Goal: Task Accomplishment & Management: Manage account settings

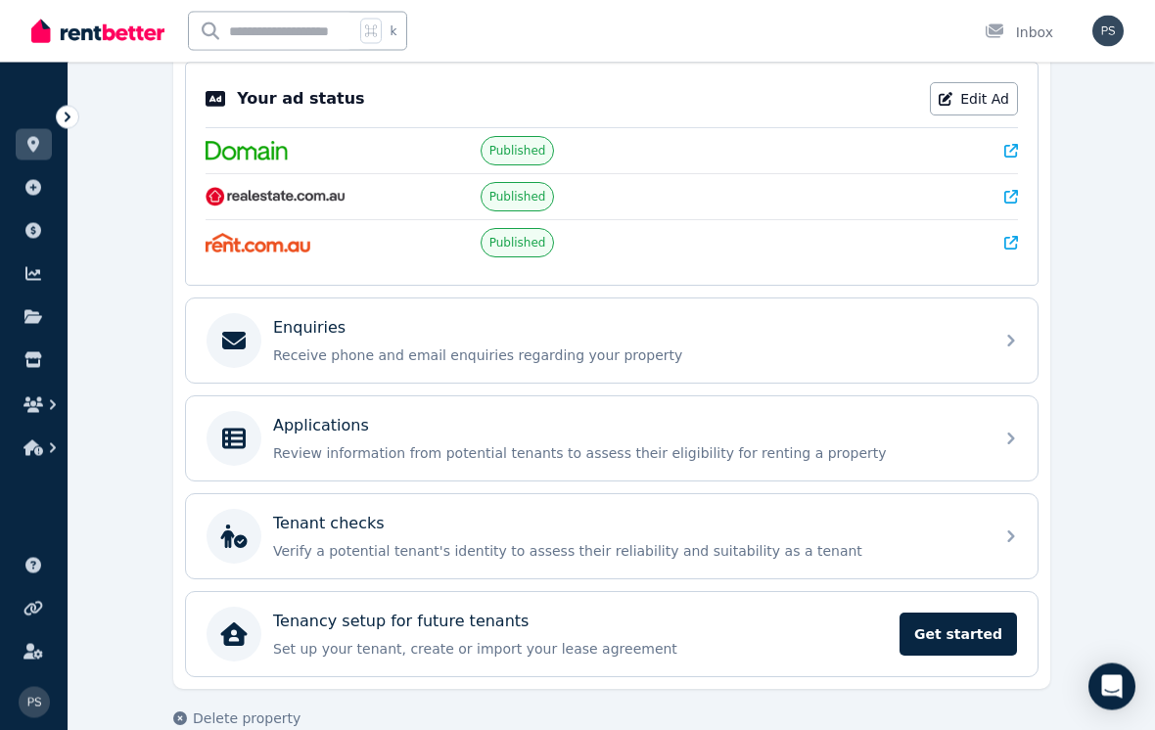
scroll to position [406, 0]
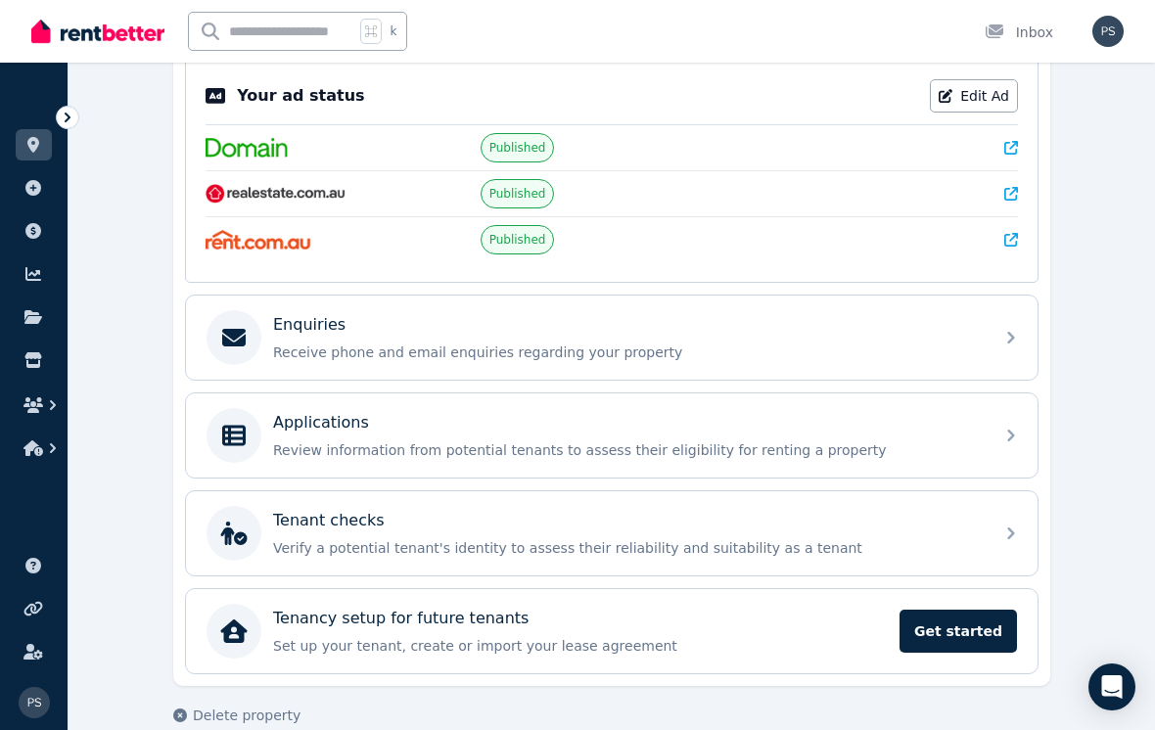
click at [1096, 710] on div "Open Intercom Messenger" at bounding box center [1111, 686] width 47 height 47
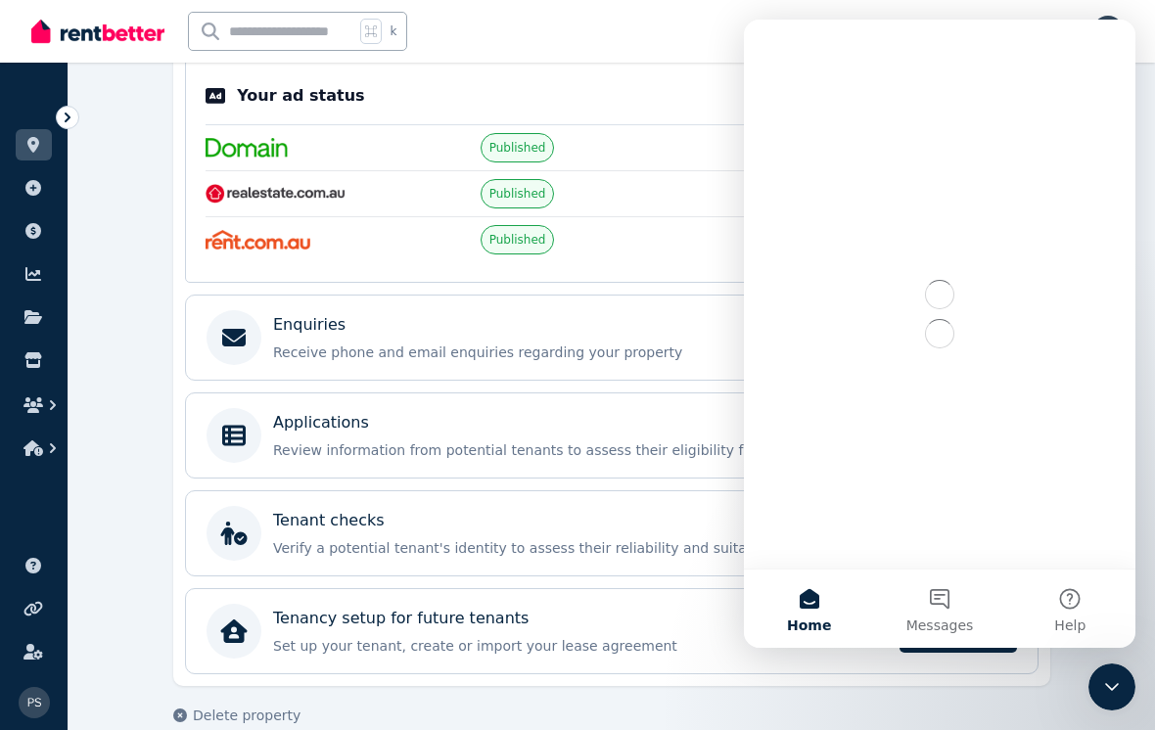
scroll to position [0, 0]
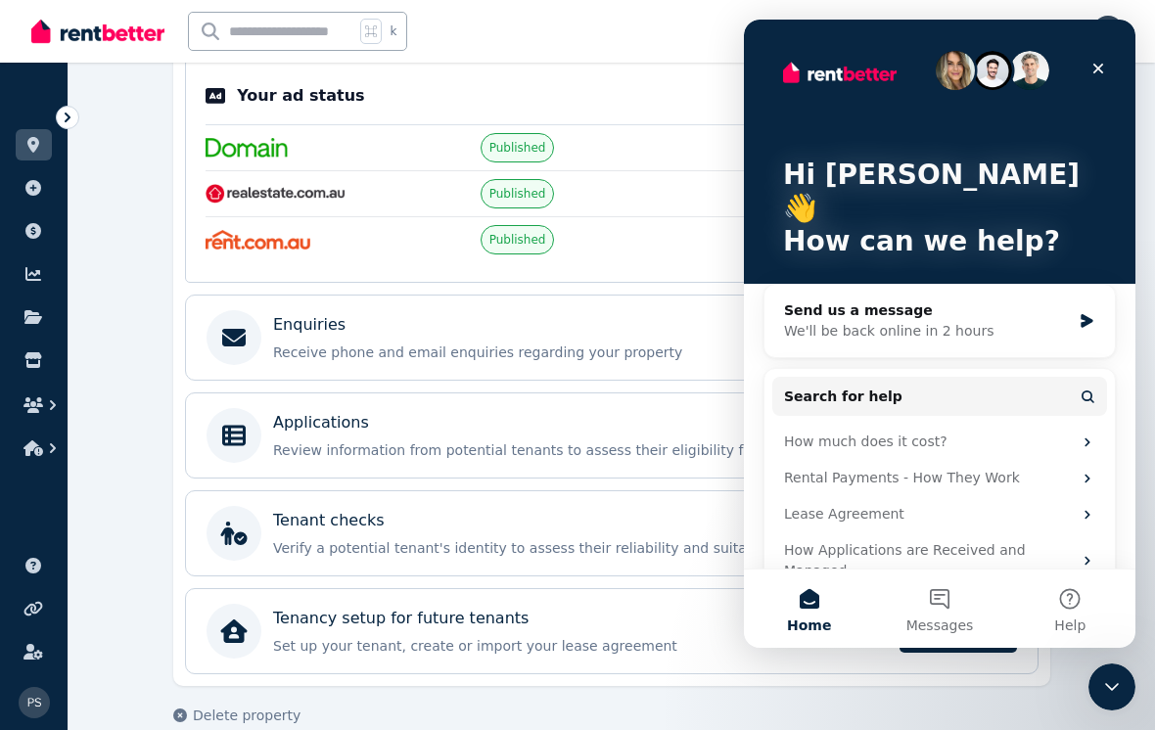
click at [949, 608] on button "Messages" at bounding box center [939, 608] width 130 height 78
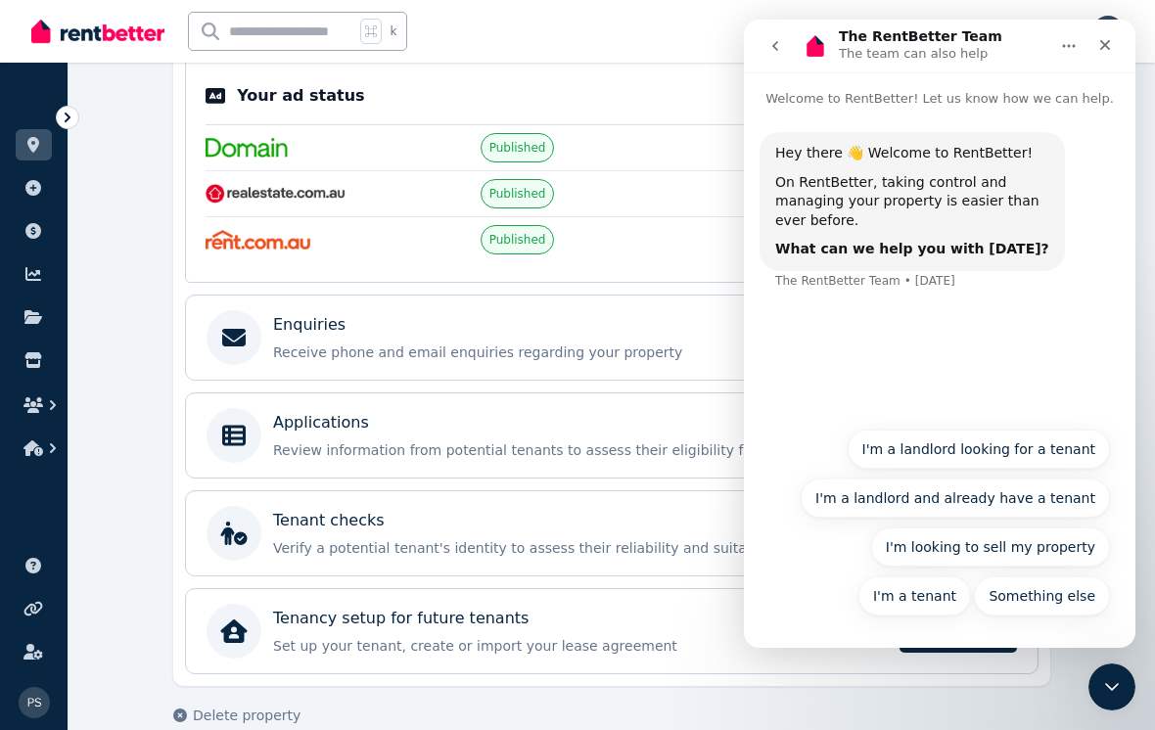
click at [1053, 460] on button "I'm a landlord looking for a tenant" at bounding box center [978, 449] width 263 height 39
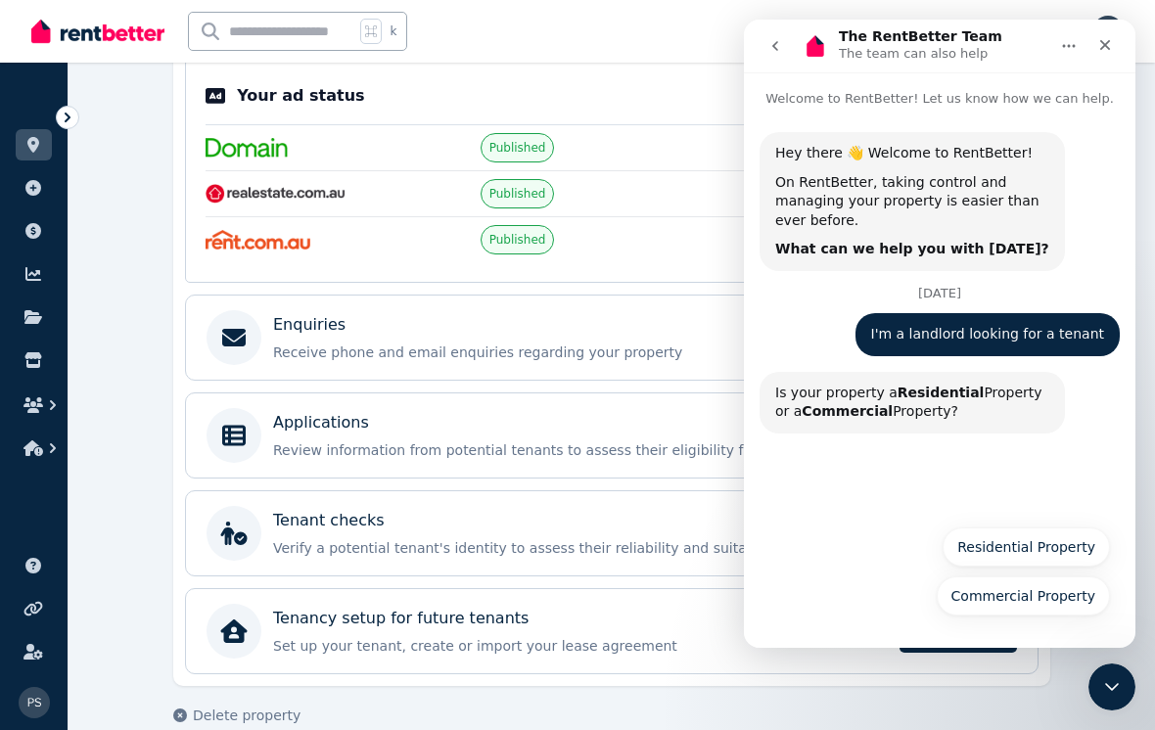
click at [1074, 551] on button "Residential Property" at bounding box center [1025, 546] width 167 height 39
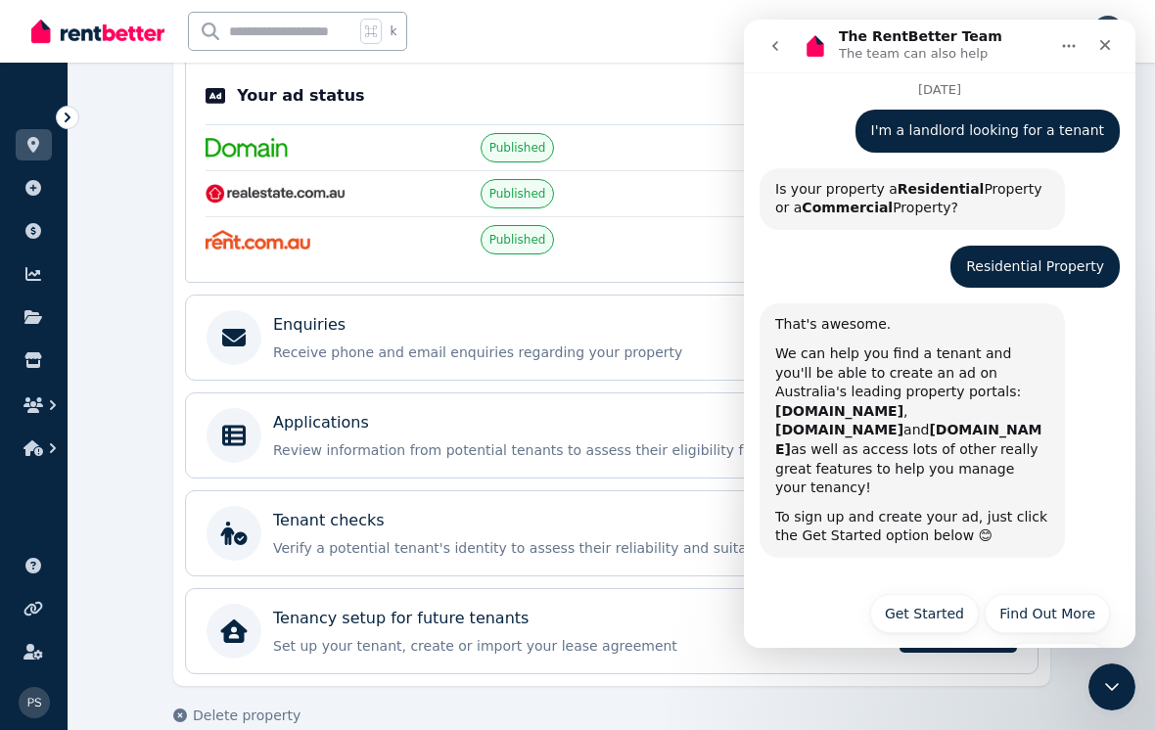
scroll to position [221, 0]
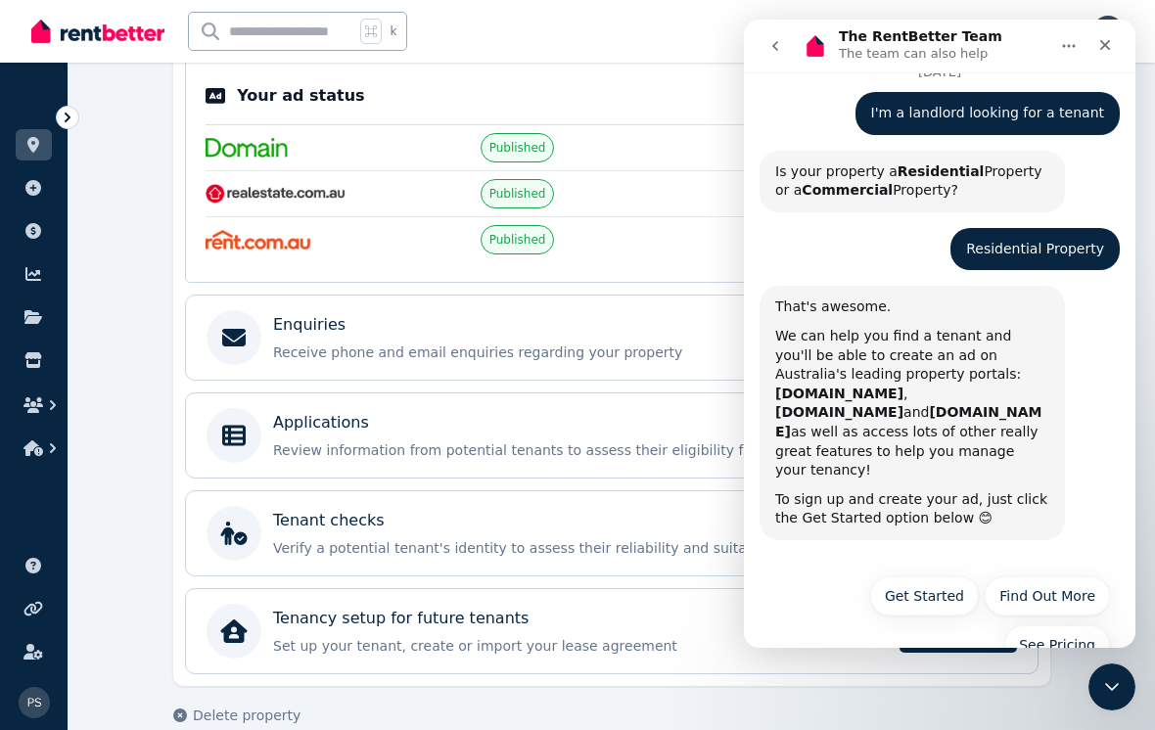
click at [1073, 576] on button "Find Out More" at bounding box center [1046, 595] width 125 height 39
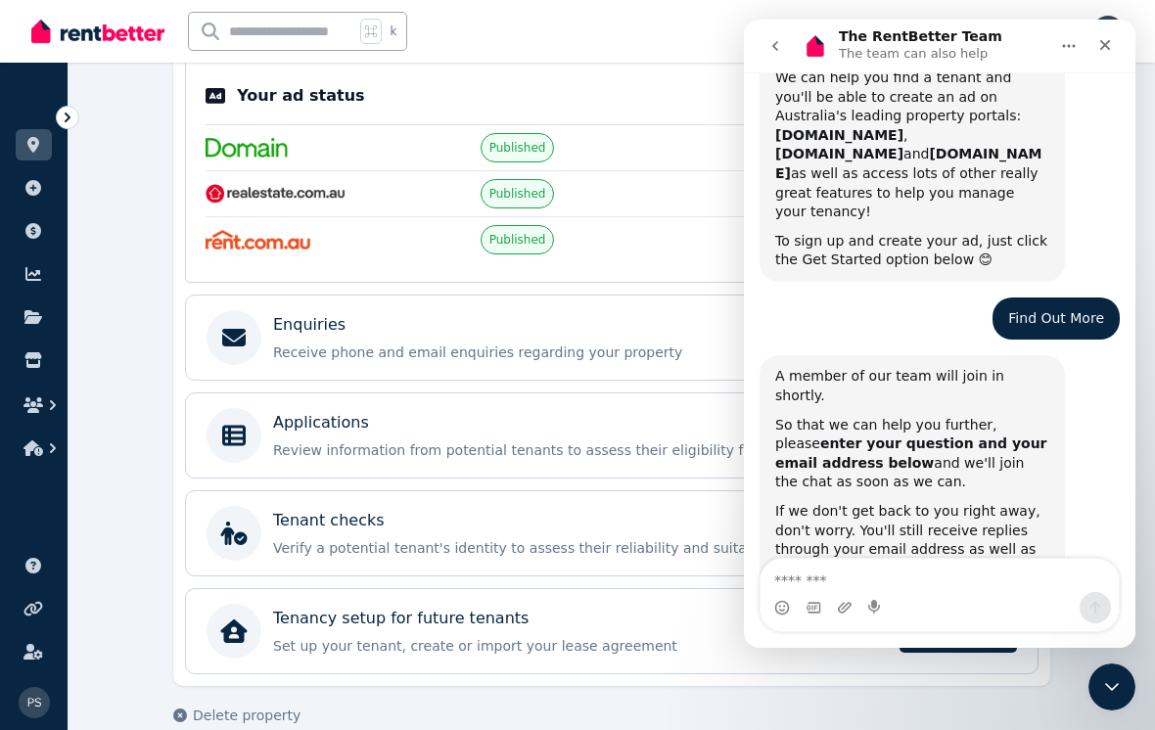
scroll to position [478, 0]
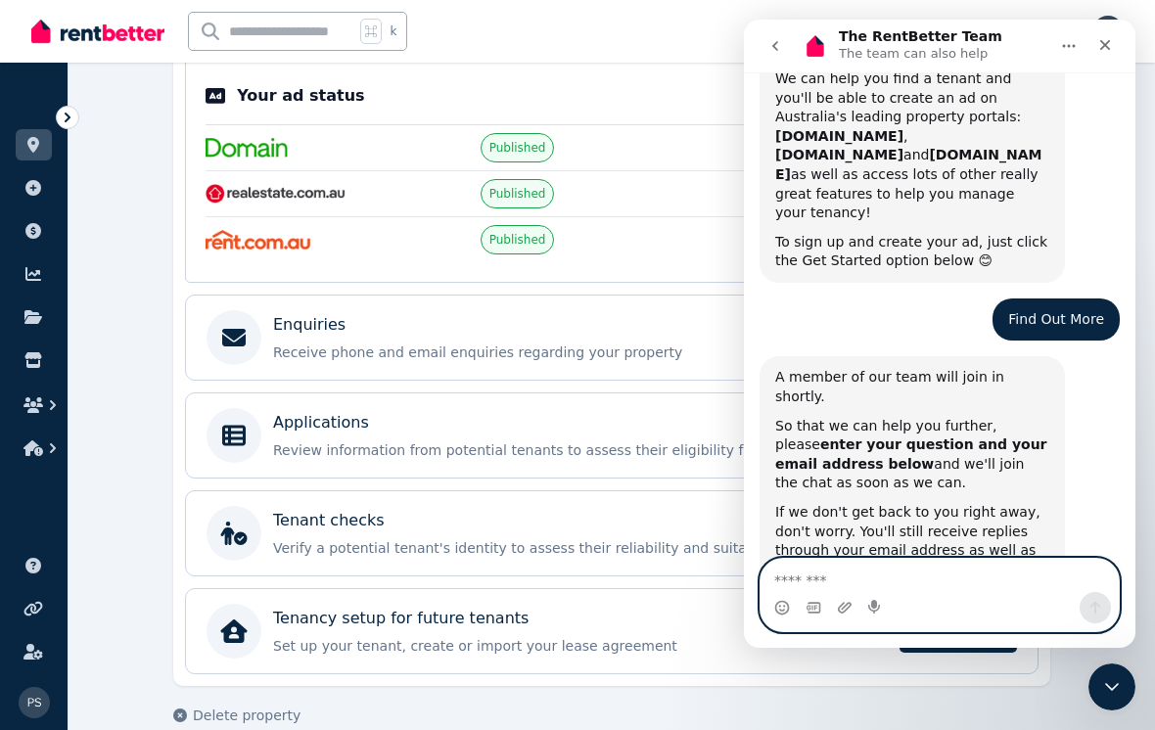
click at [877, 577] on textarea "Message…" at bounding box center [939, 575] width 358 height 33
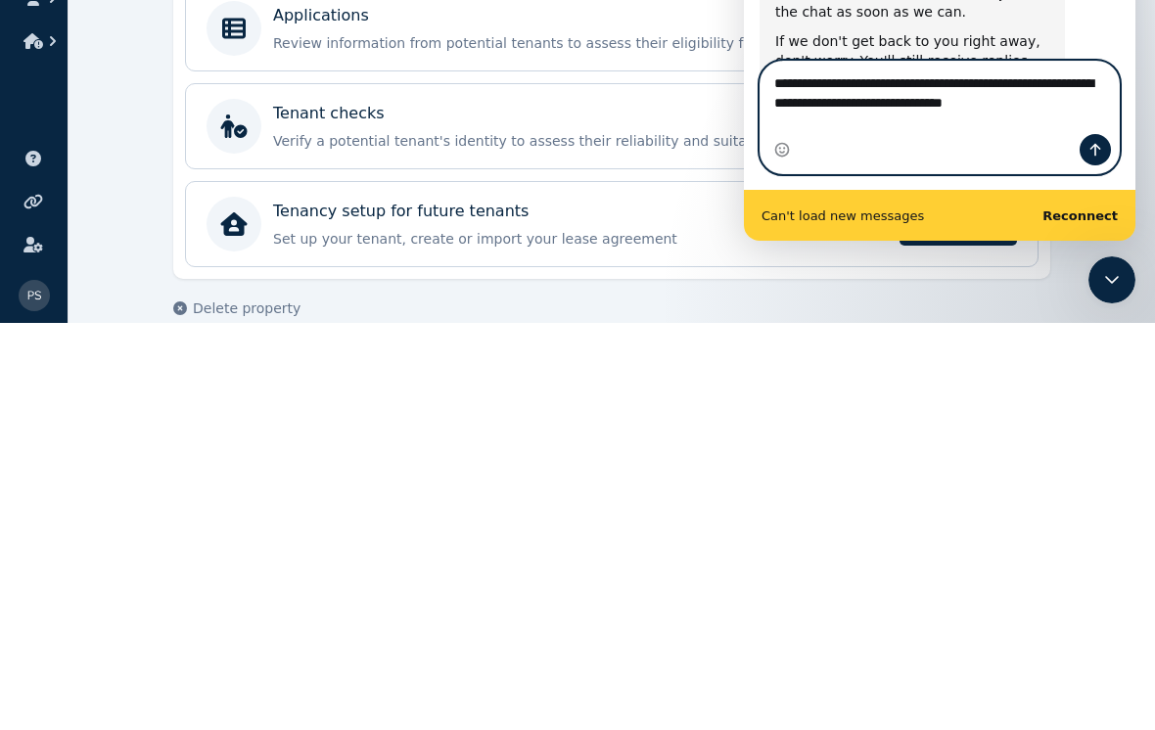
scroll to position [549, 0]
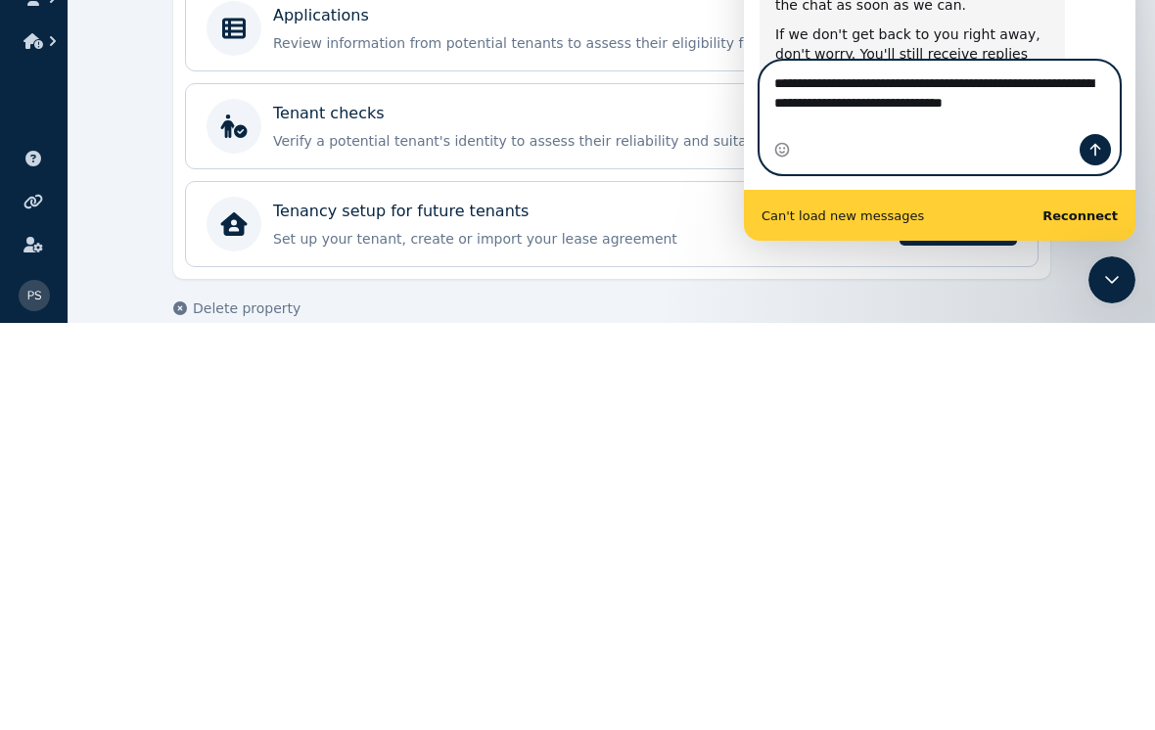
click at [1087, 94] on textarea "**********" at bounding box center [939, 88] width 358 height 53
click at [1082, 112] on textarea "**********" at bounding box center [939, 88] width 358 height 53
click at [1094, 114] on textarea "**********" at bounding box center [939, 88] width 358 height 53
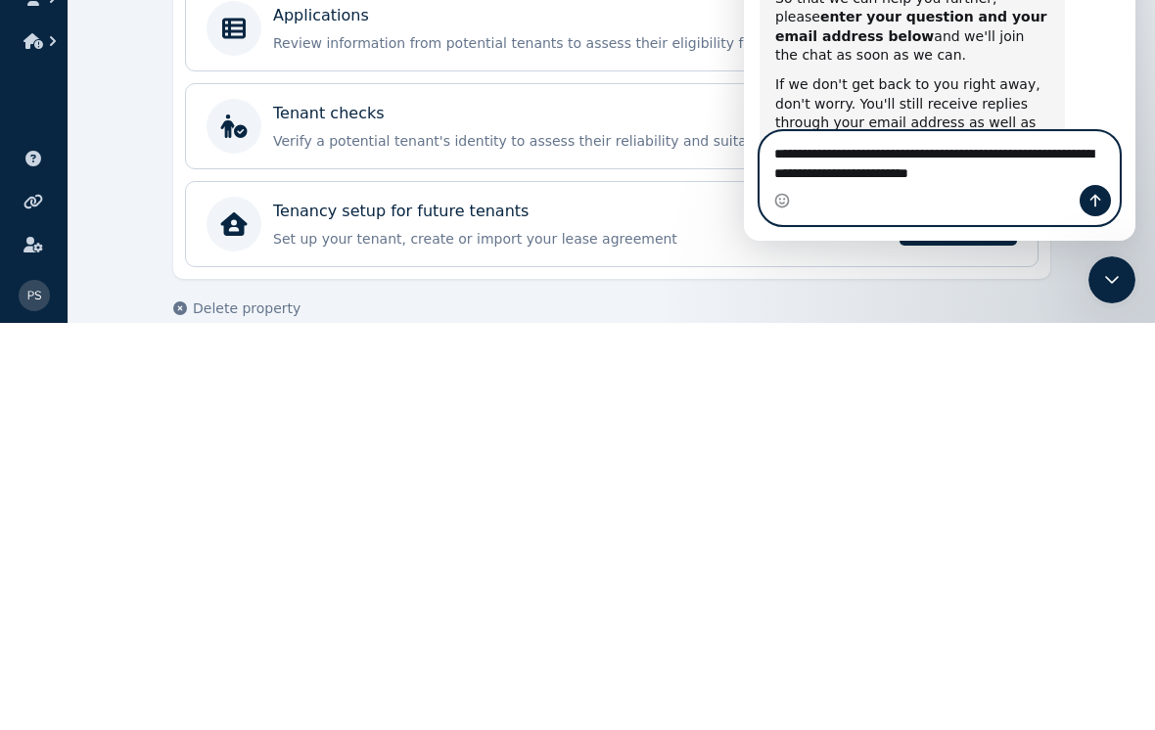
scroll to position [498, 0]
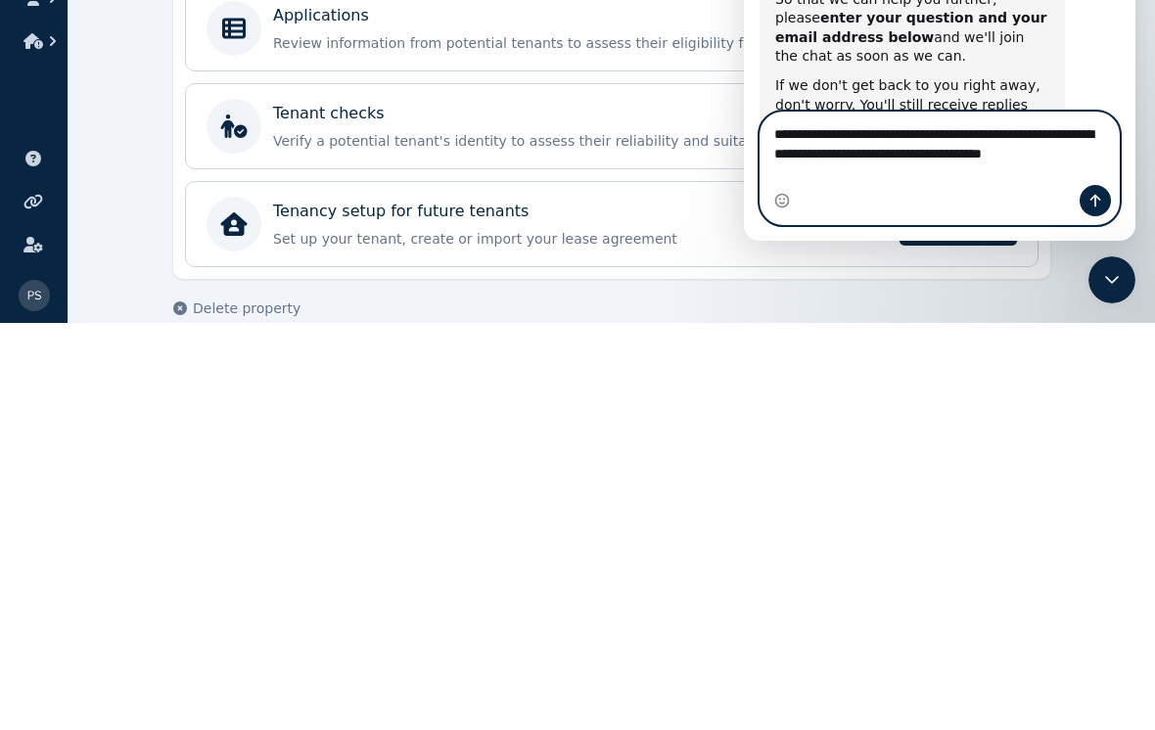
type textarea "**********"
click at [1091, 198] on icon "Send a message…" at bounding box center [1095, 201] width 16 height 16
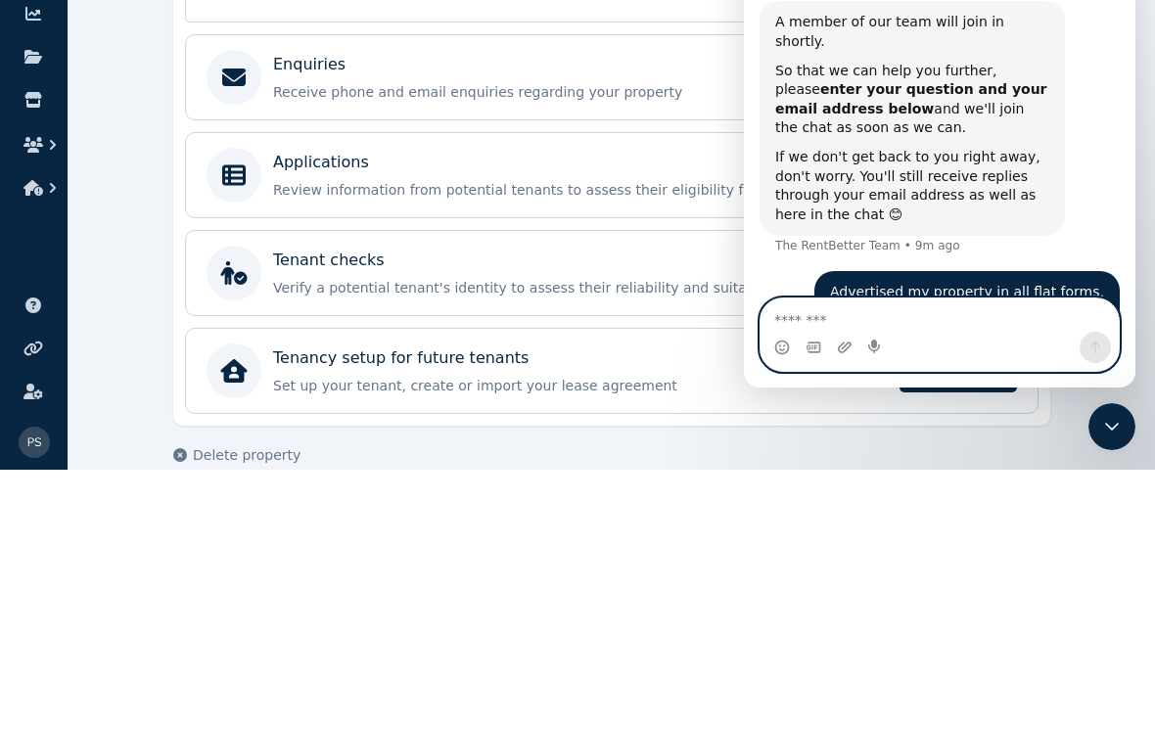
scroll to position [573, 0]
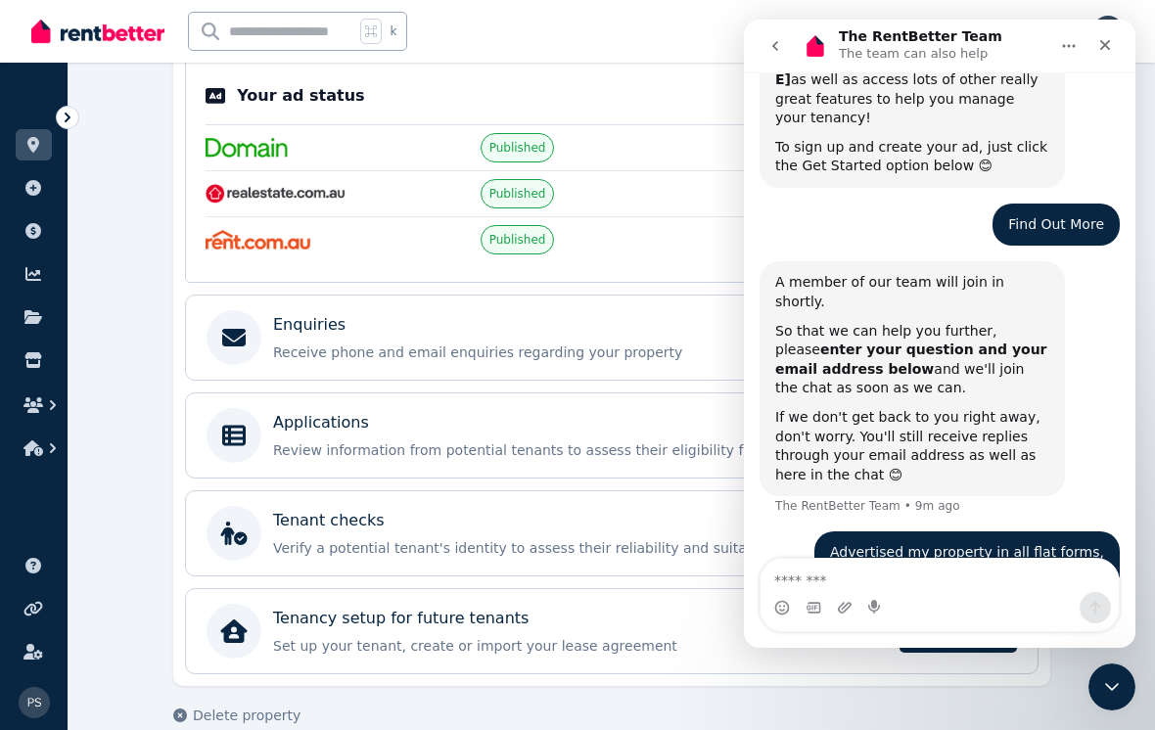
click at [683, 552] on p "Verify a potential tenant's identity to assess their reliability and suitabilit…" at bounding box center [627, 548] width 708 height 20
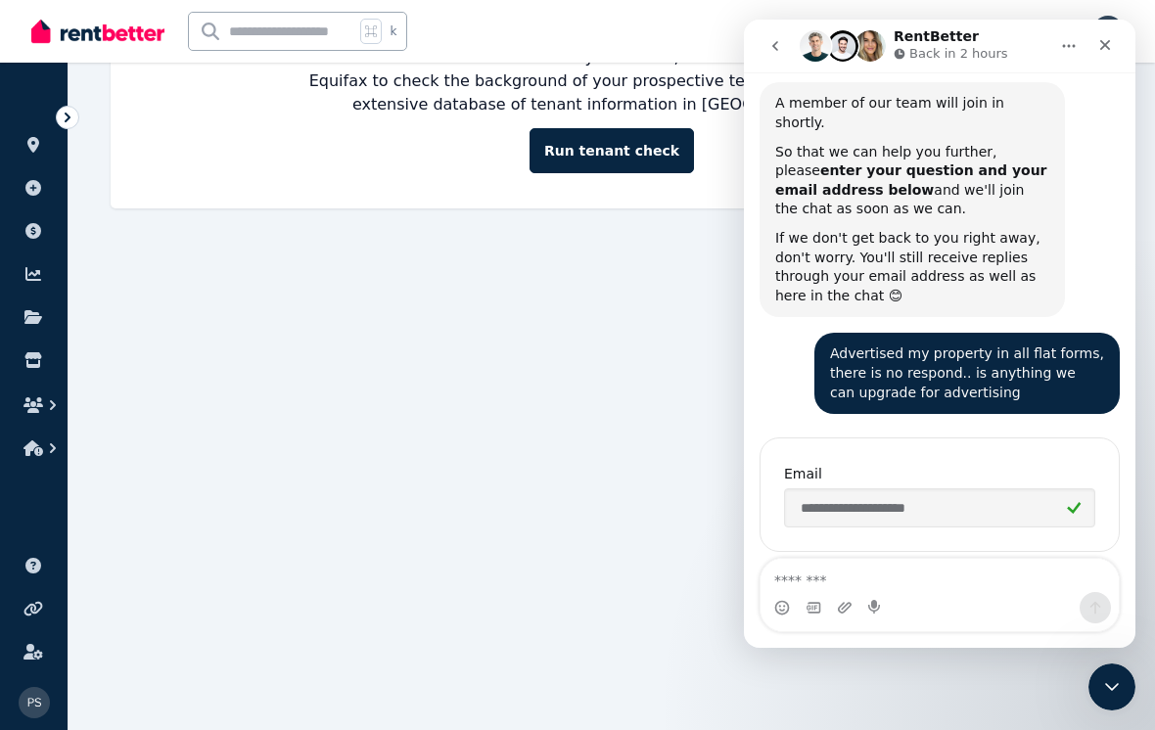
scroll to position [758, 0]
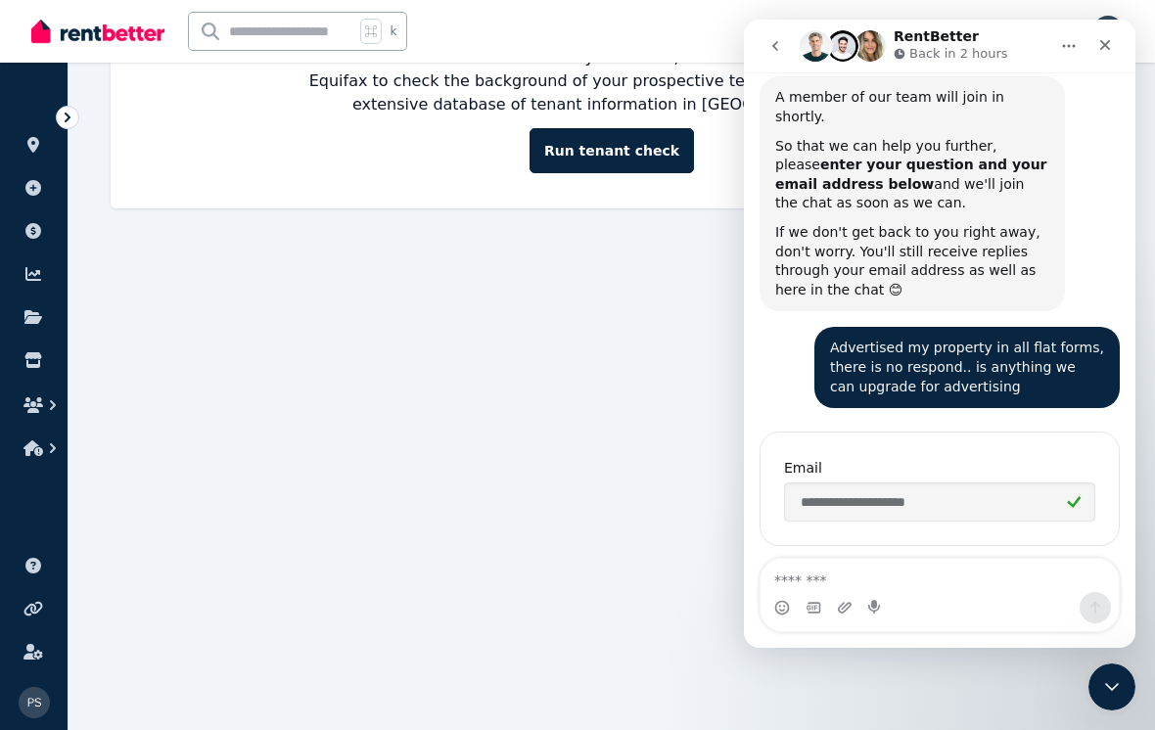
click at [1110, 44] on icon "Close" at bounding box center [1105, 45] width 16 height 16
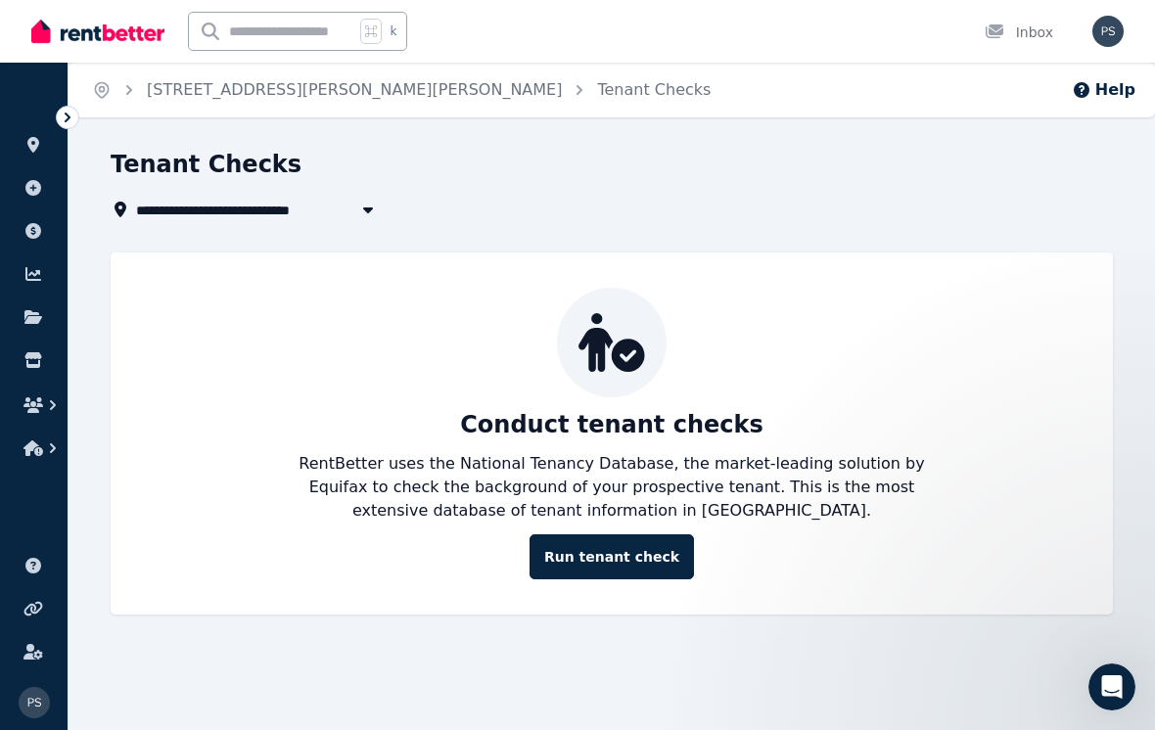
scroll to position [0, 0]
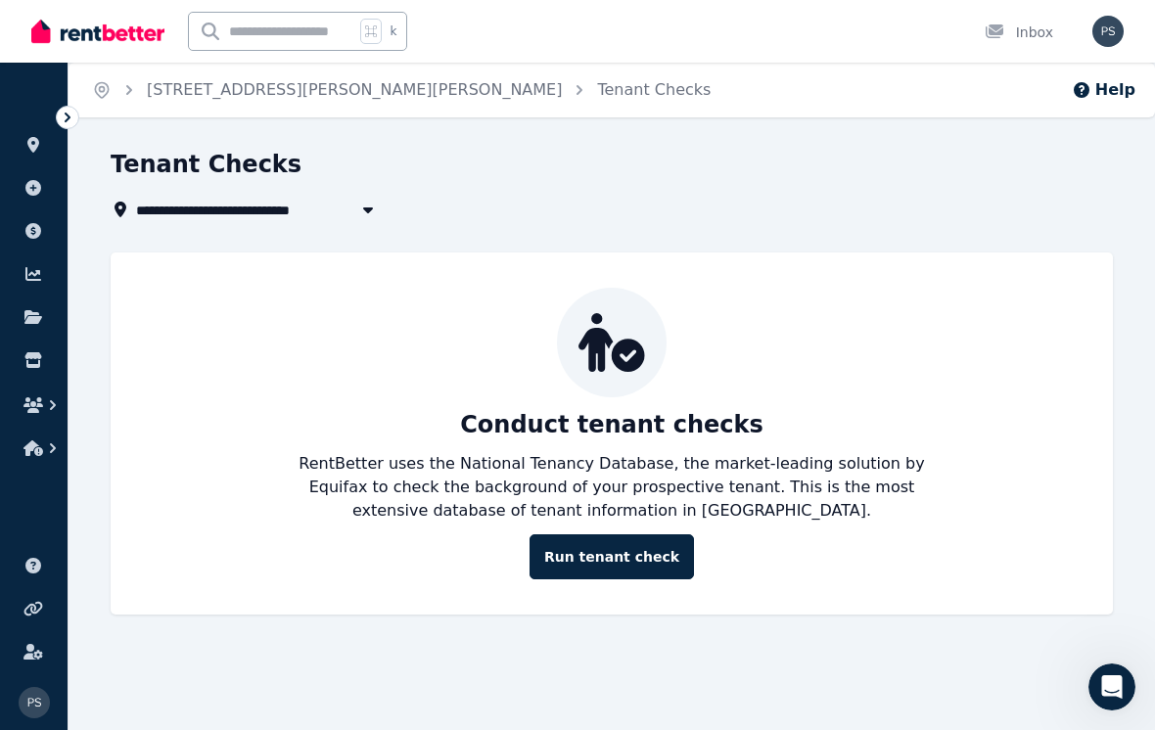
click at [644, 568] on link "Run tenant check" at bounding box center [611, 556] width 164 height 45
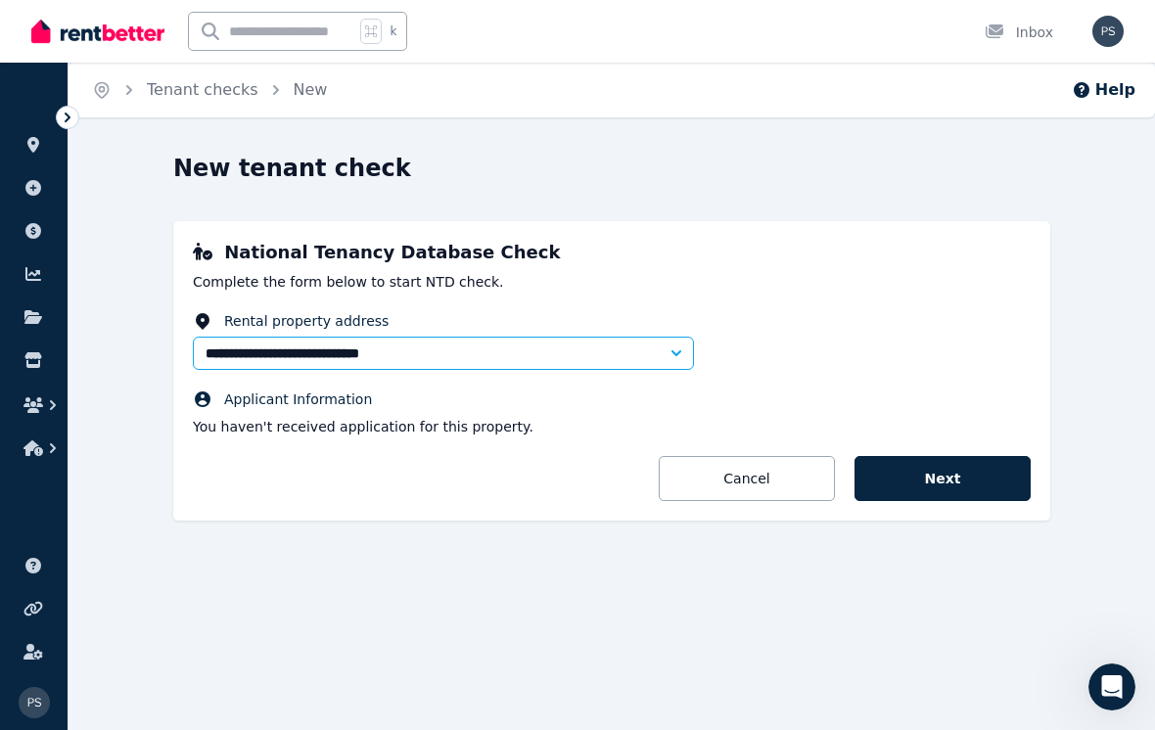
click at [72, 111] on icon at bounding box center [68, 118] width 20 height 20
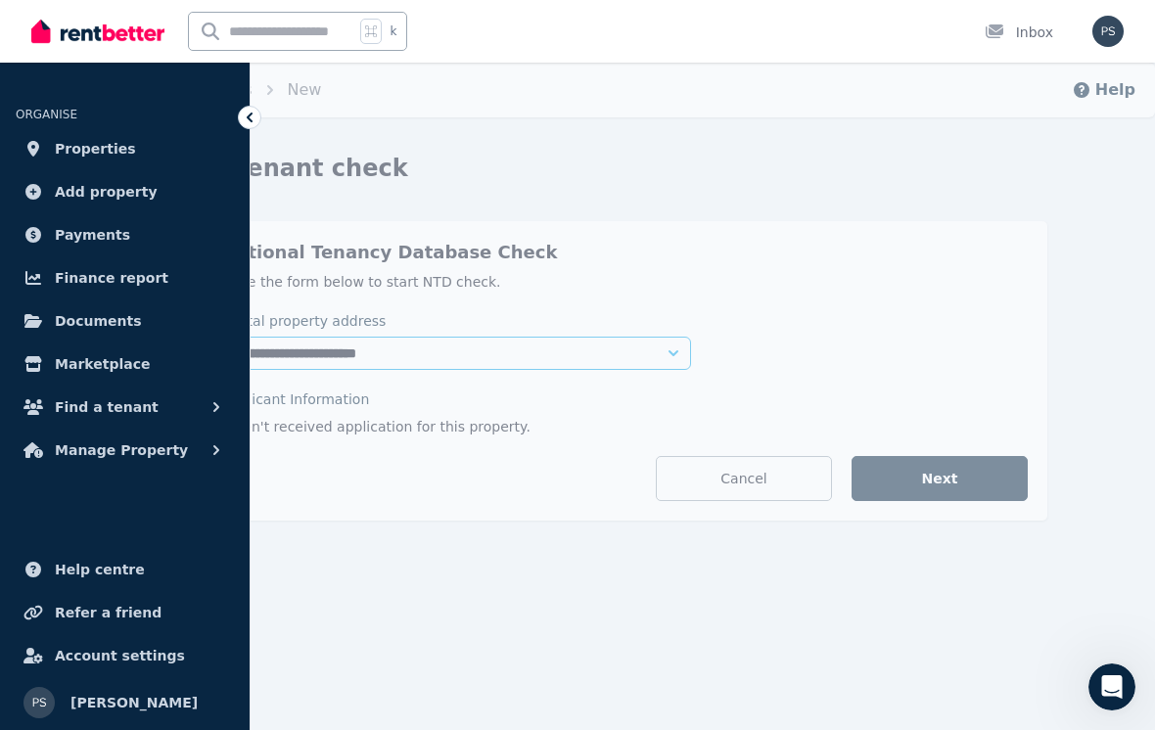
click at [81, 137] on span "Properties" at bounding box center [95, 148] width 81 height 23
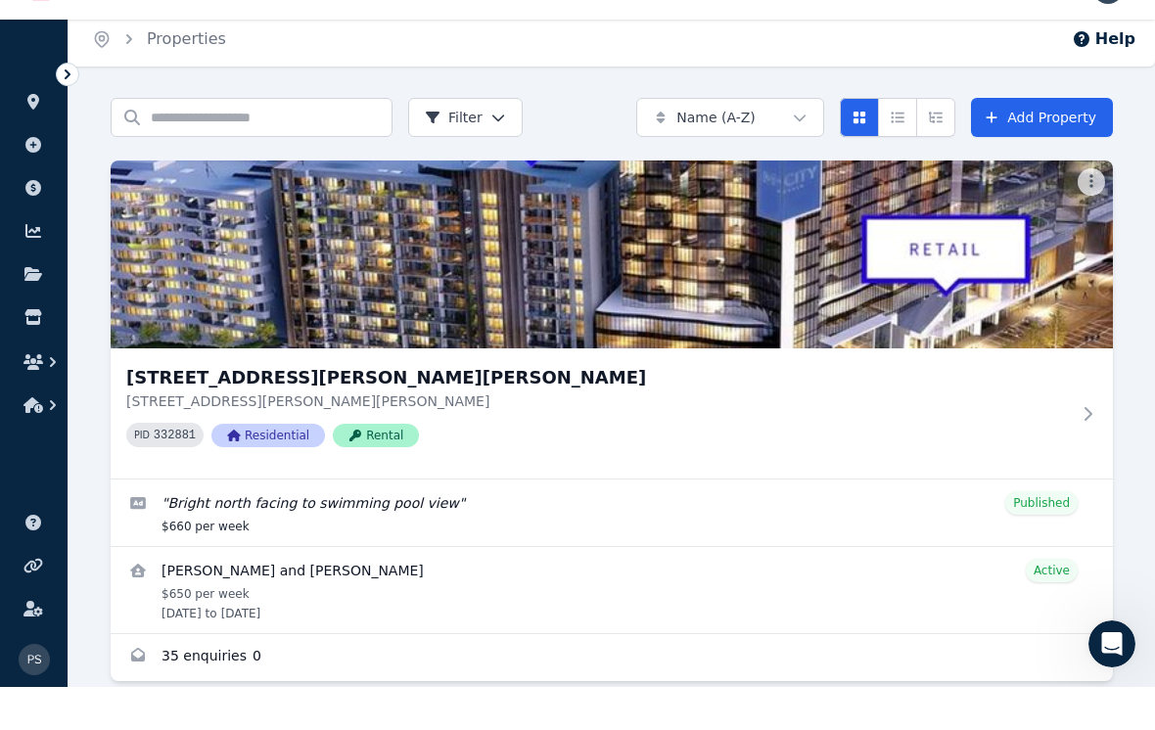
scroll to position [7, 0]
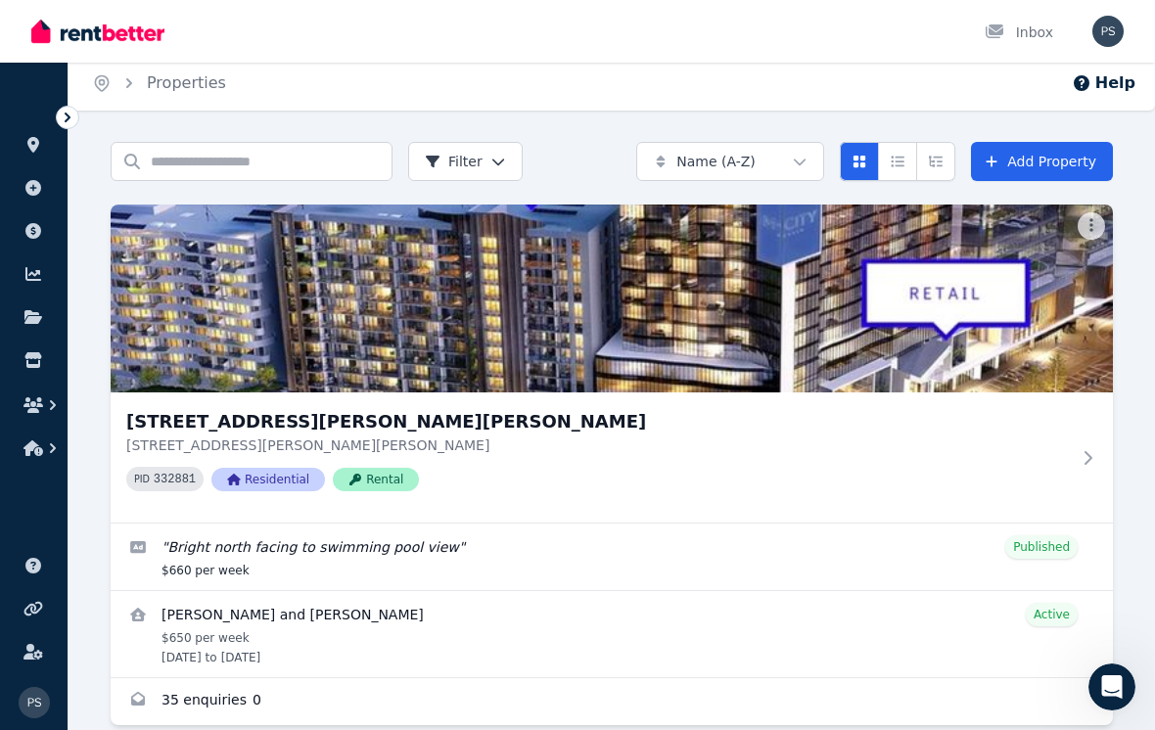
click at [221, 424] on h3 "[STREET_ADDRESS][PERSON_NAME][PERSON_NAME]" at bounding box center [597, 421] width 943 height 27
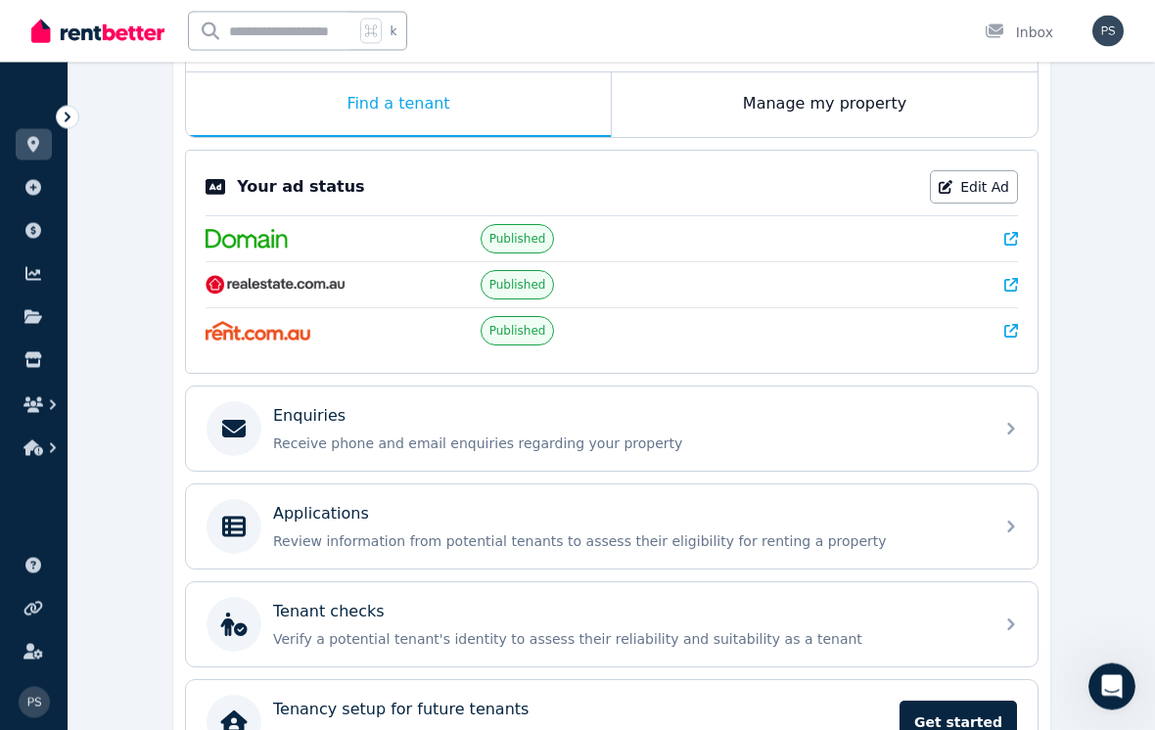
scroll to position [315, 0]
click at [1005, 433] on div "Enquiries Receive phone and email enquiries regarding your property" at bounding box center [611, 428] width 851 height 84
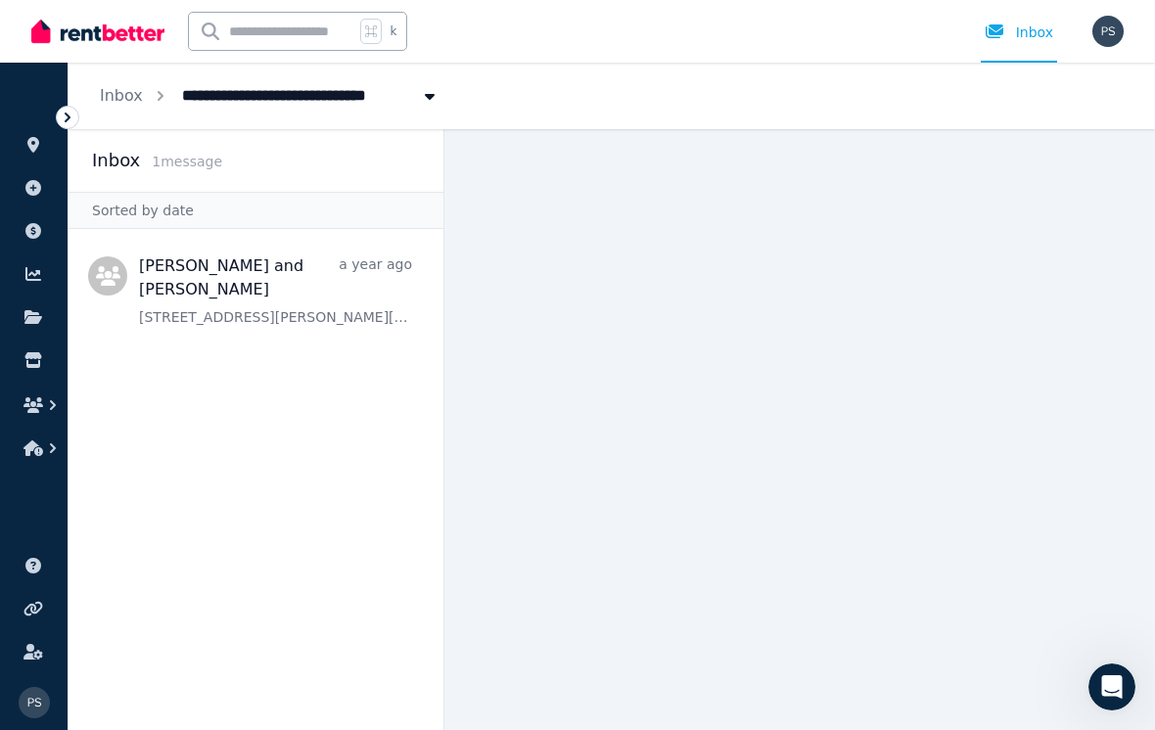
click at [187, 289] on span "Message list" at bounding box center [255, 288] width 375 height 102
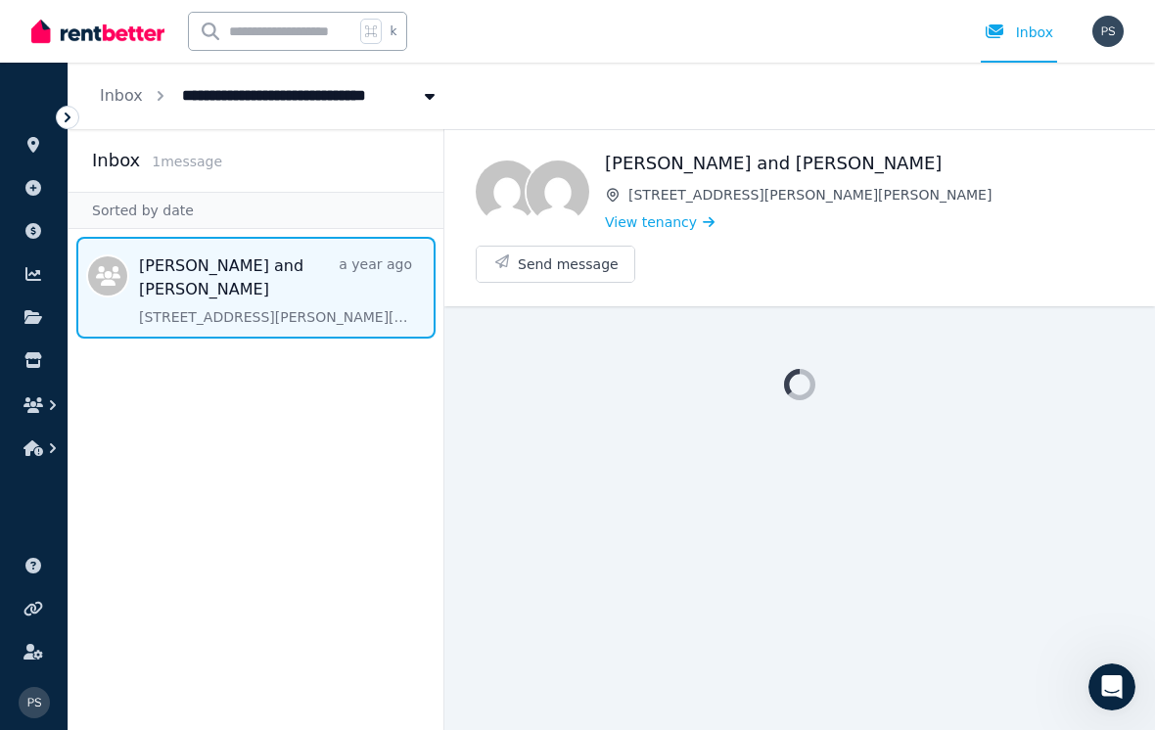
scroll to position [30, 0]
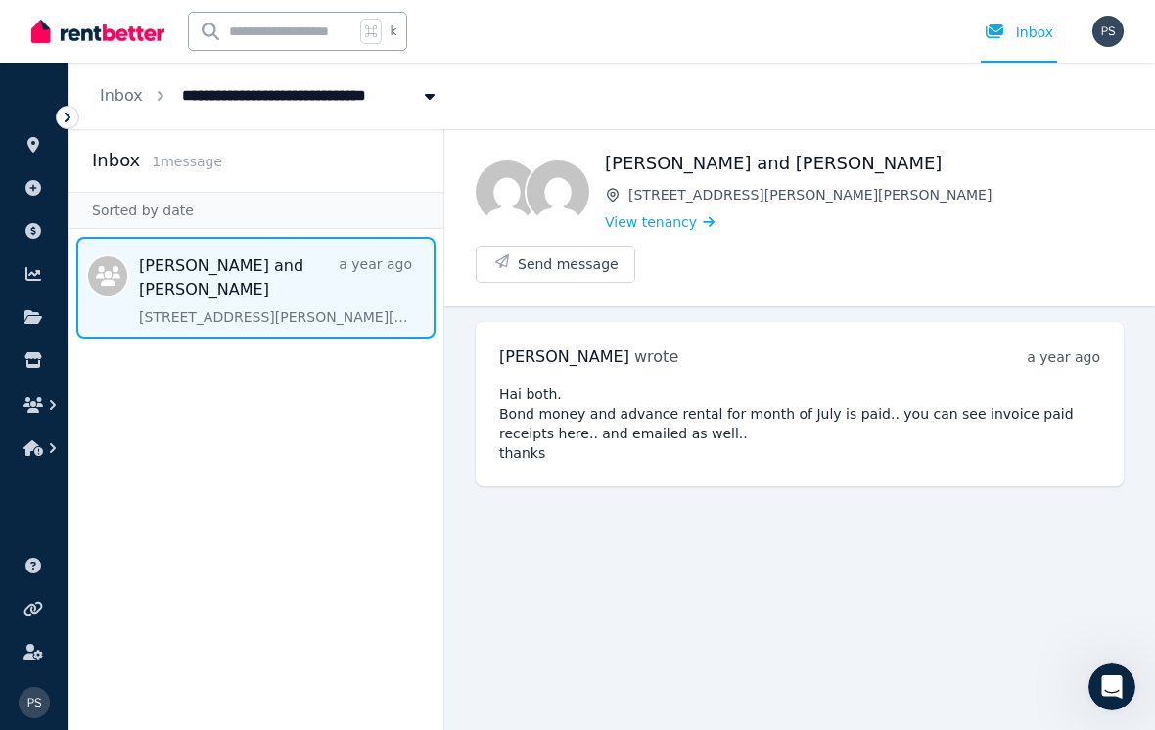
click at [688, 212] on span "View tenancy" at bounding box center [651, 222] width 92 height 20
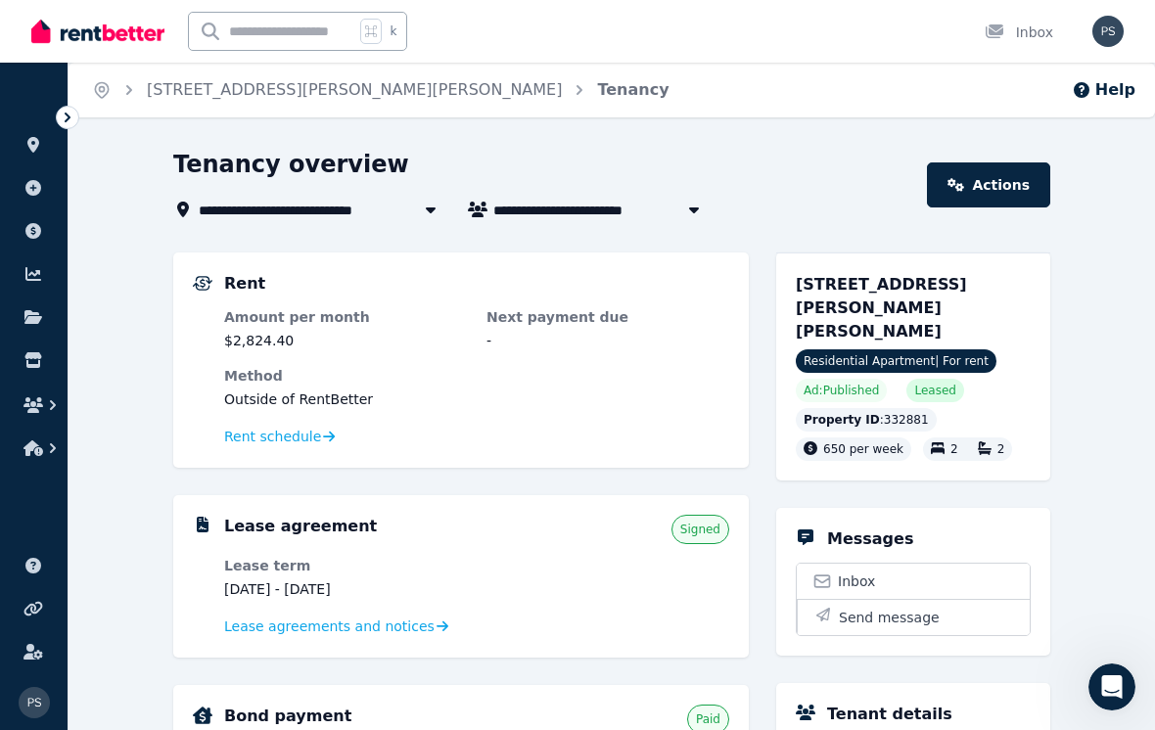
click at [62, 116] on icon at bounding box center [68, 118] width 20 height 20
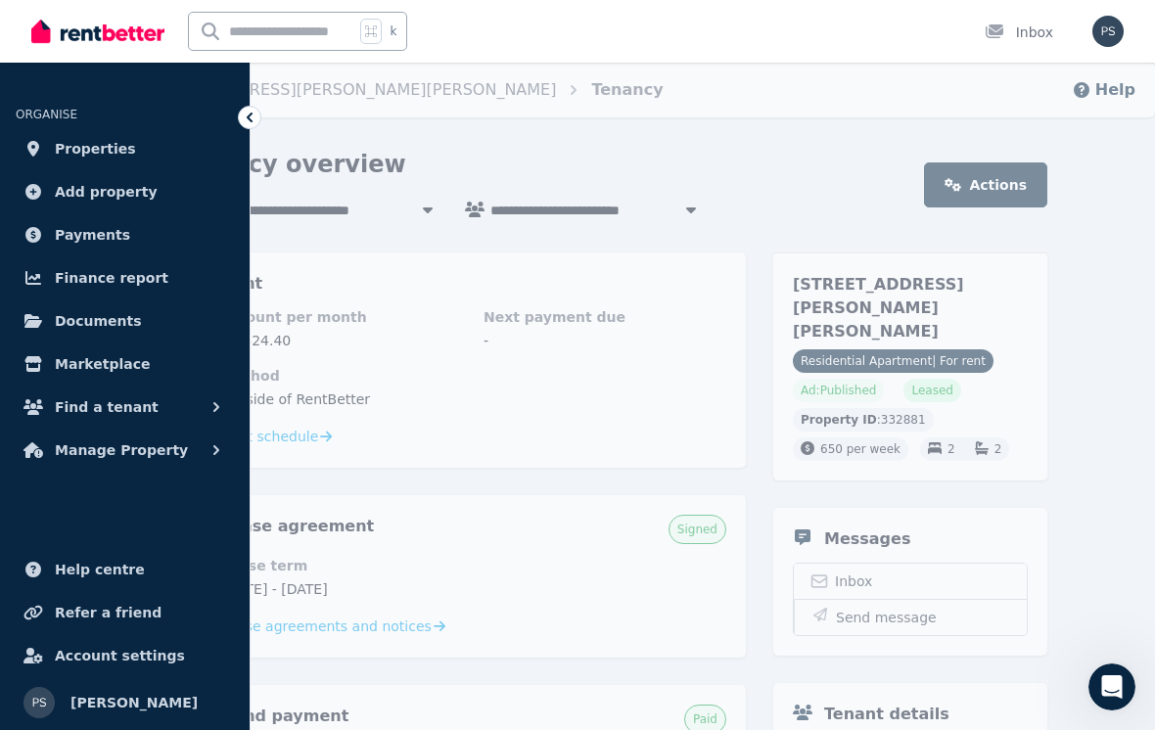
click at [62, 151] on span "Properties" at bounding box center [95, 148] width 81 height 23
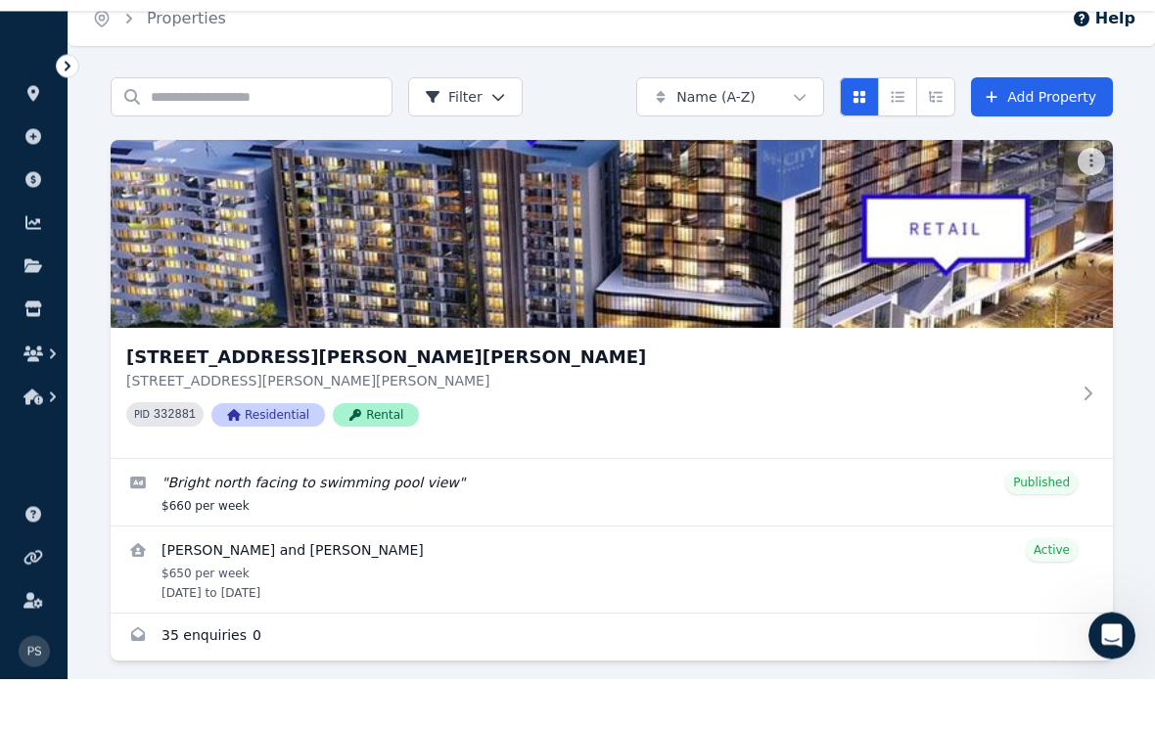
scroll to position [7, 0]
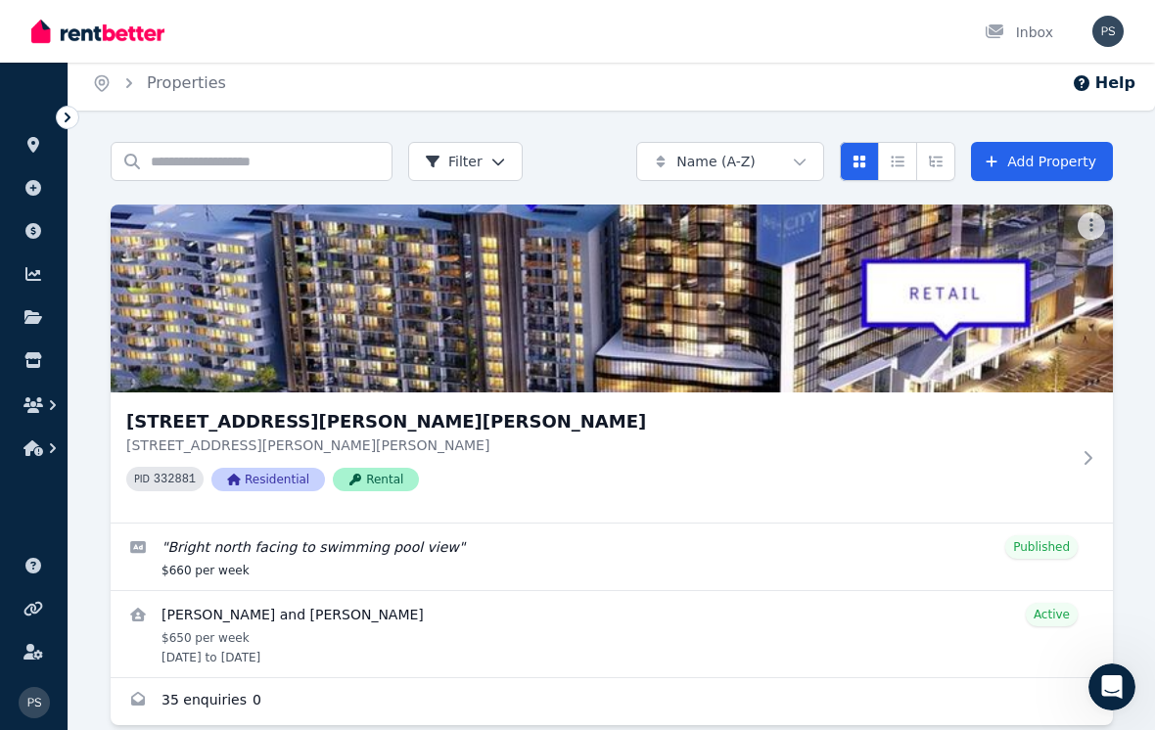
click at [1087, 466] on div "[STREET_ADDRESS][GEOGRAPHIC_DATA][PERSON_NAME][PERSON_NAME][STREET_ADDRESS][PER…" at bounding box center [612, 457] width 1002 height 130
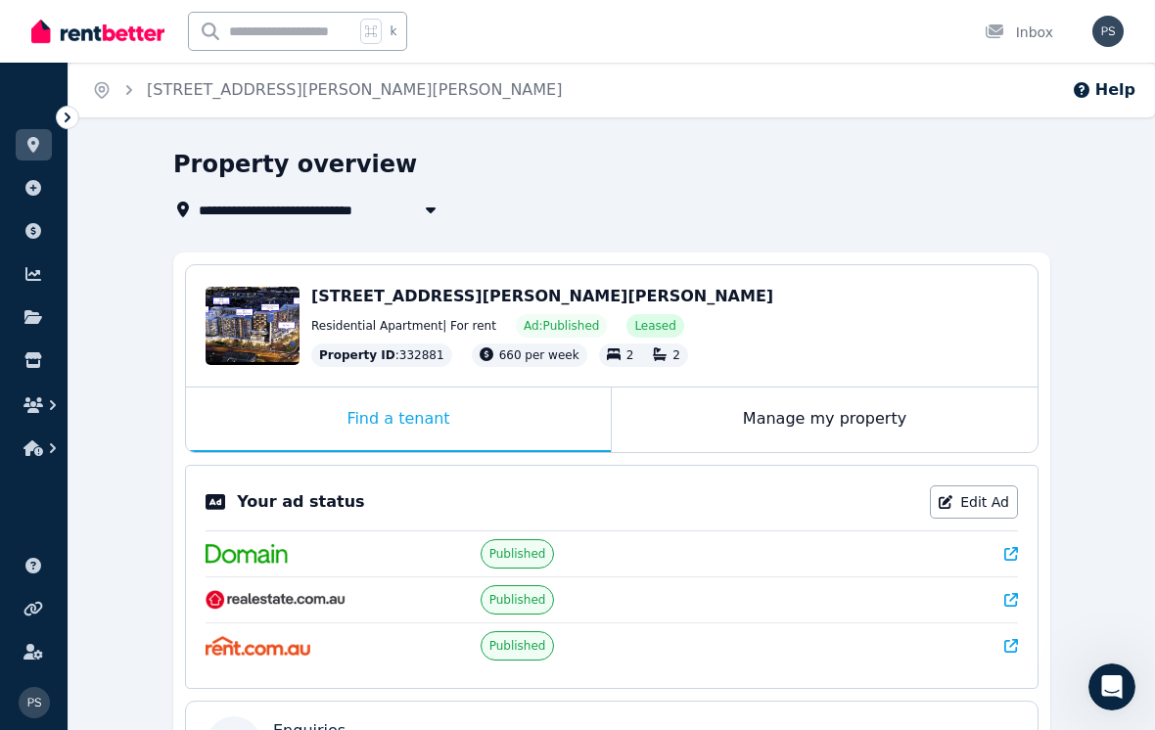
click at [877, 435] on div "Manage my property" at bounding box center [825, 419] width 426 height 65
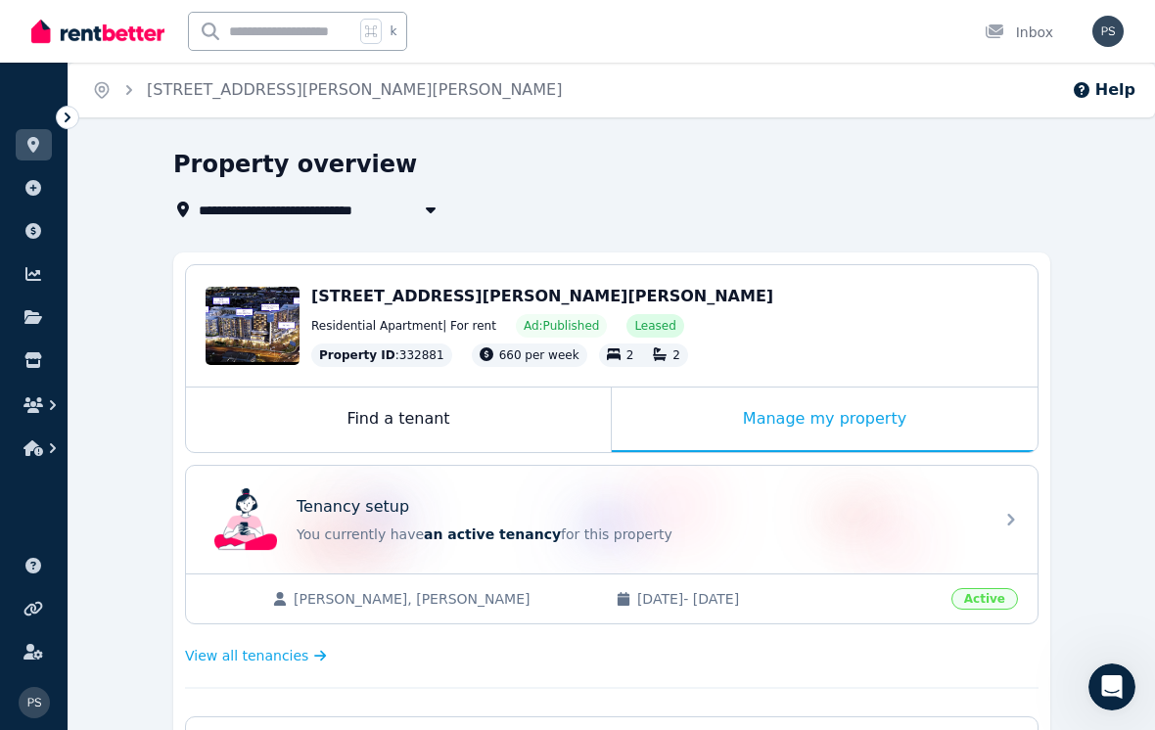
click at [339, 206] on span "[STREET_ADDRESS][PERSON_NAME][PERSON_NAME]" at bounding box center [398, 209] width 398 height 23
type input "**********"
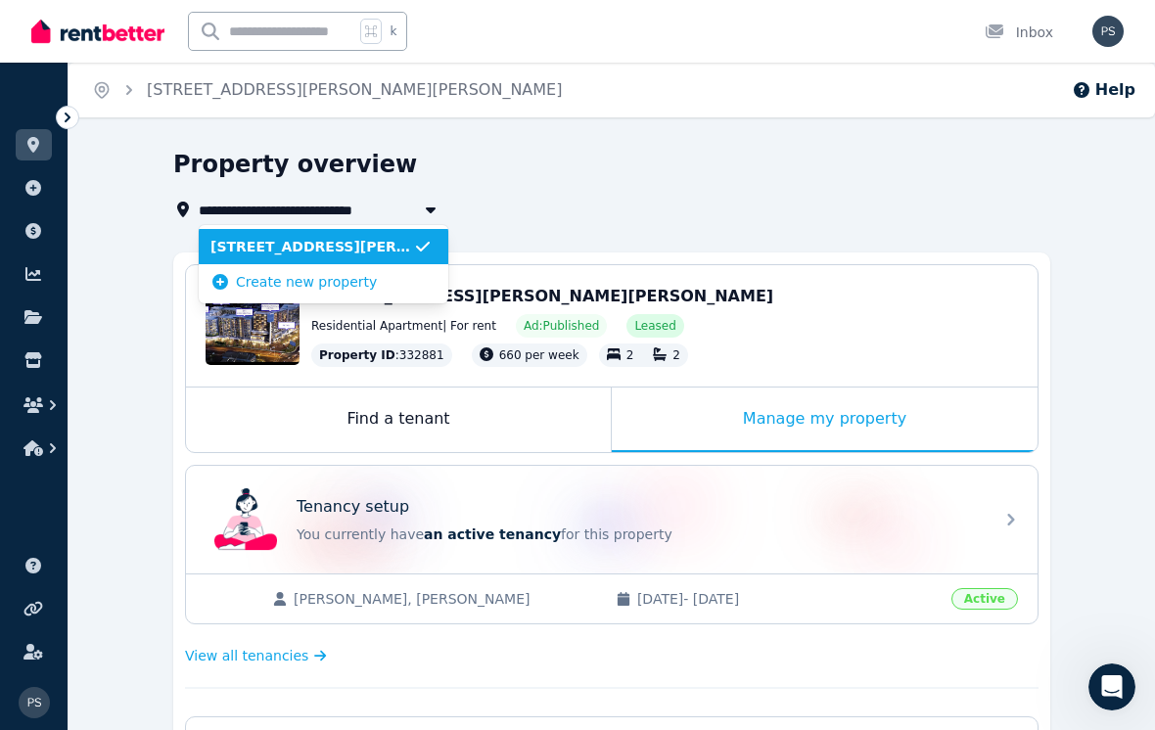
click at [329, 250] on span "[STREET_ADDRESS][PERSON_NAME][PERSON_NAME]" at bounding box center [311, 247] width 203 height 20
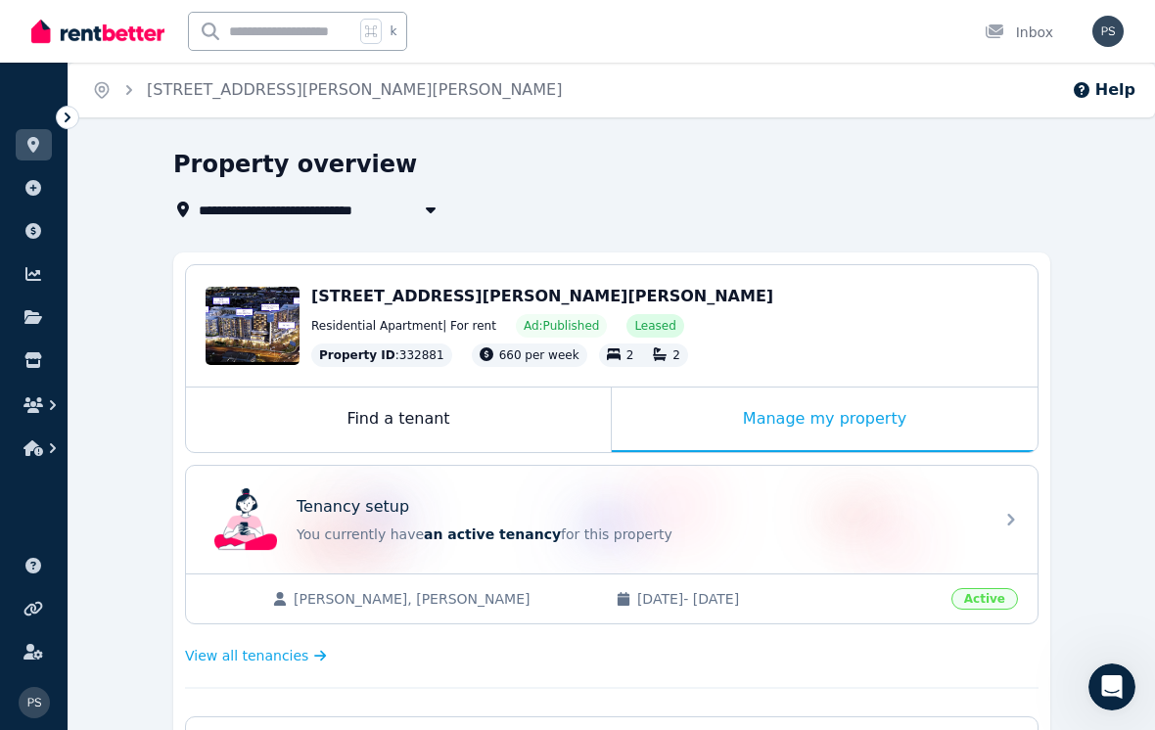
click at [282, 98] on link "[STREET_ADDRESS][PERSON_NAME][PERSON_NAME]" at bounding box center [354, 89] width 415 height 19
click at [144, 101] on div "[STREET_ADDRESS][PERSON_NAME][PERSON_NAME]" at bounding box center [340, 89] width 442 height 23
click at [25, 147] on icon at bounding box center [33, 145] width 20 height 16
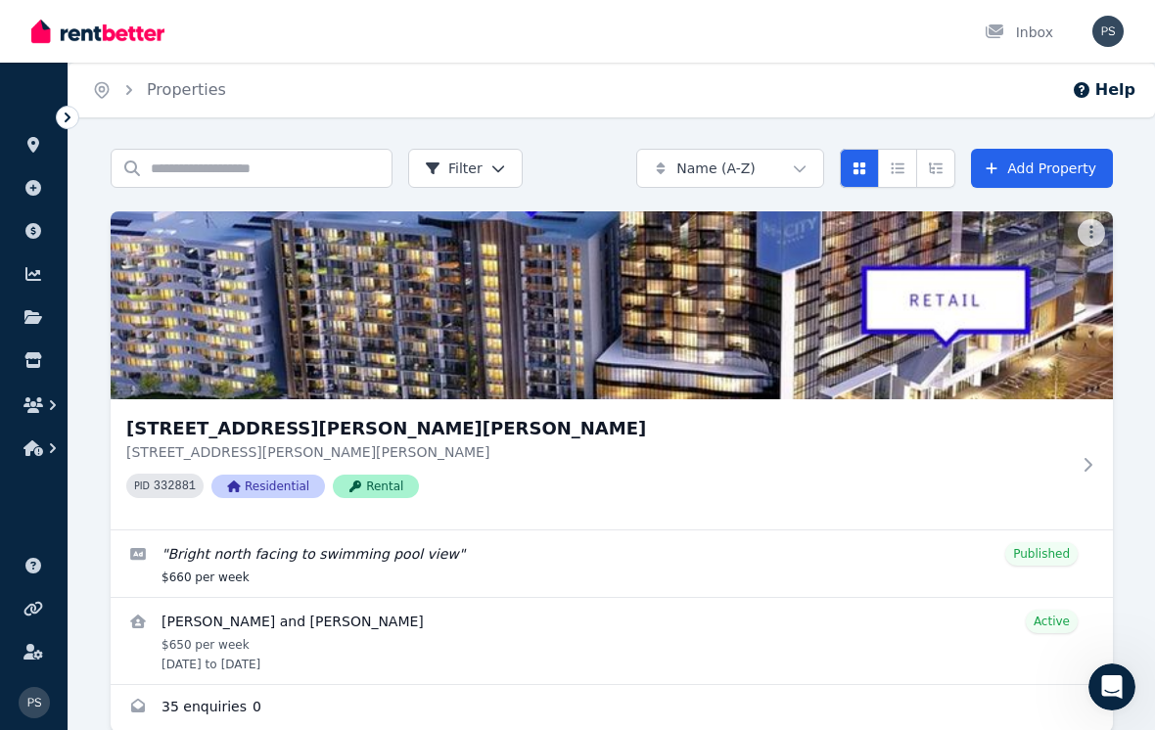
click at [340, 429] on h3 "[STREET_ADDRESS][PERSON_NAME][PERSON_NAME]" at bounding box center [597, 428] width 943 height 27
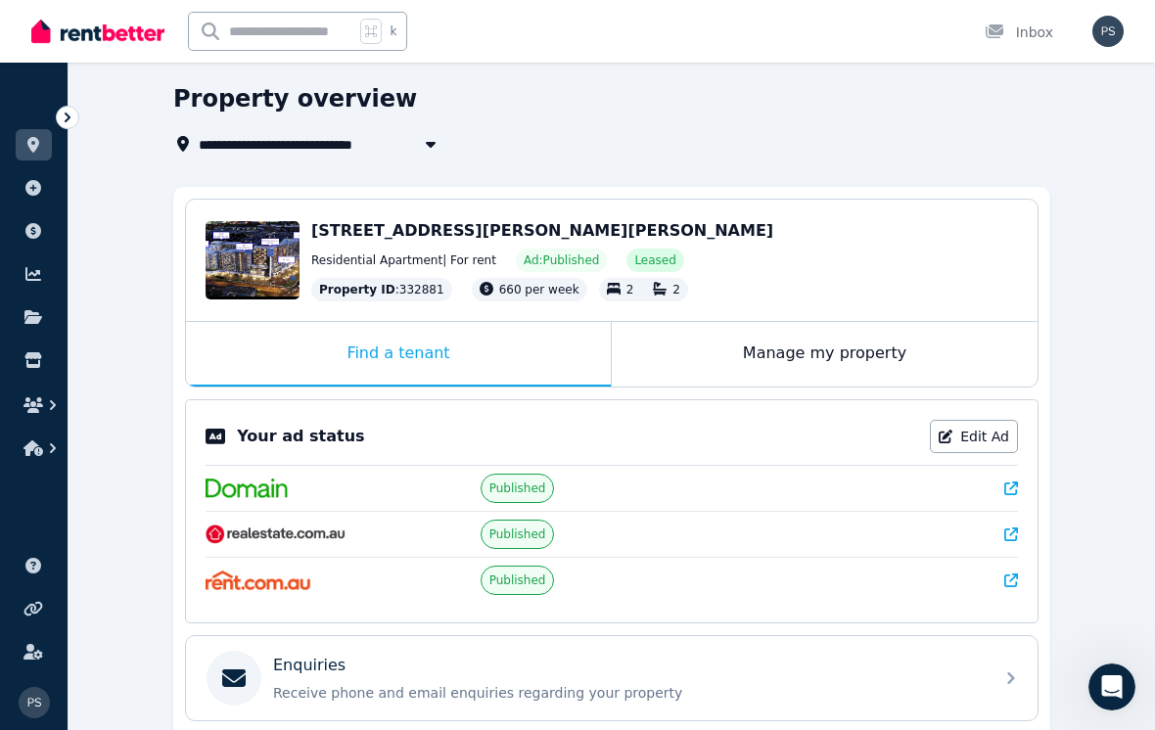
scroll to position [65, 0]
click at [895, 350] on div "Manage my property" at bounding box center [825, 355] width 426 height 65
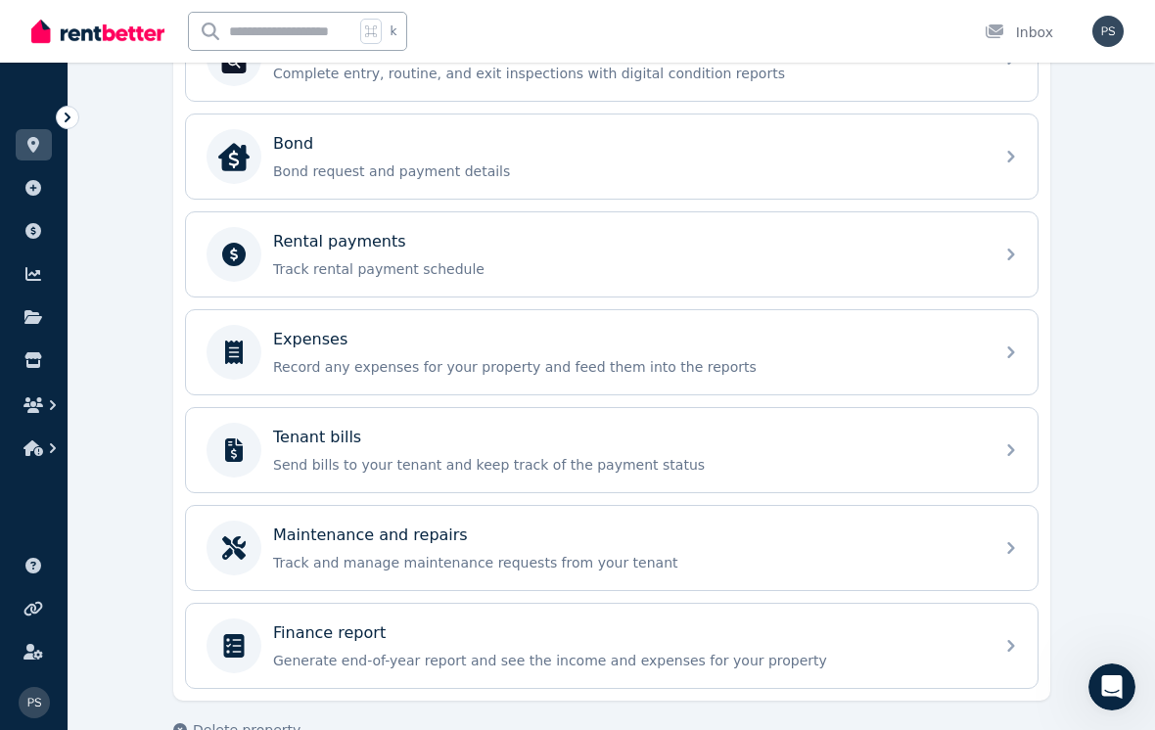
scroll to position [686, 0]
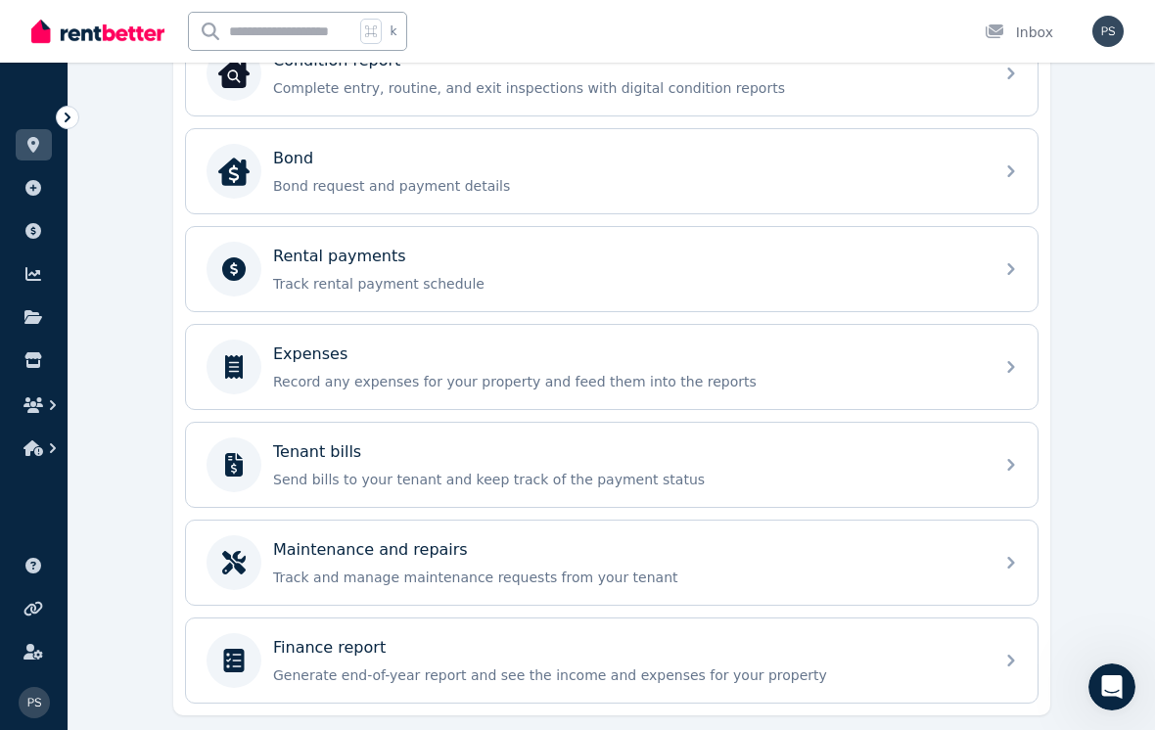
click at [1012, 273] on icon at bounding box center [1010, 268] width 23 height 23
